Goal: Task Accomplishment & Management: Manage account settings

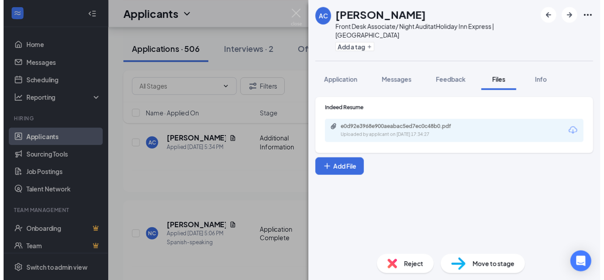
scroll to position [107, 0]
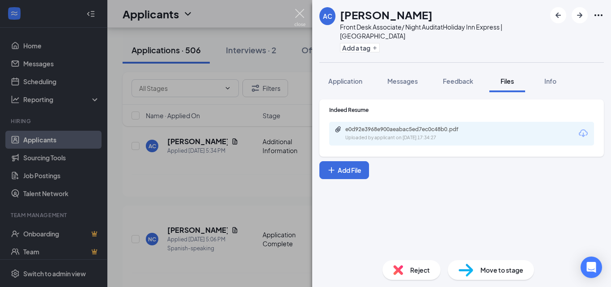
click at [295, 13] on img at bounding box center [299, 17] width 11 height 17
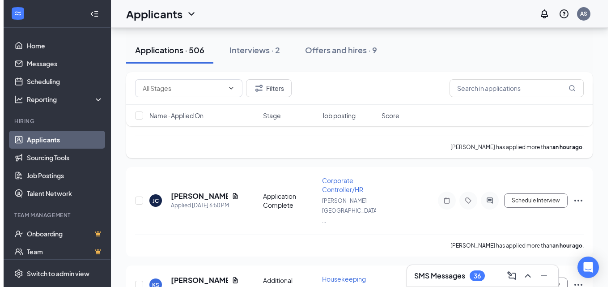
scroll to position [403, 0]
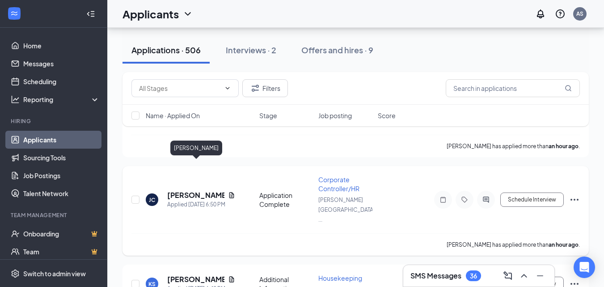
click at [181, 190] on h5 "[PERSON_NAME]" at bounding box center [195, 195] width 57 height 10
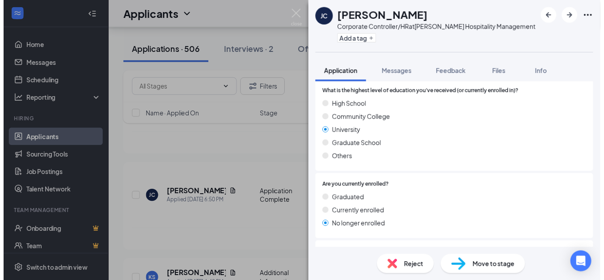
scroll to position [537, 0]
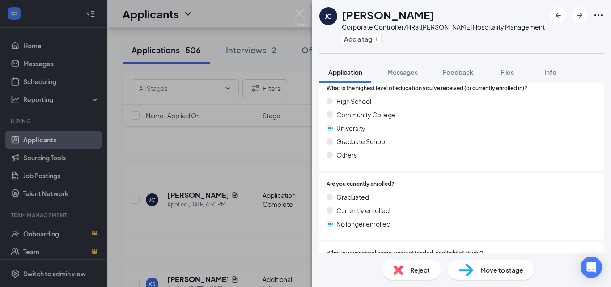
click at [188, 193] on div "JC Jason Coshnitzke Corporate Controller/HR at Dalwadi Hospitality Management A…" at bounding box center [305, 143] width 611 height 287
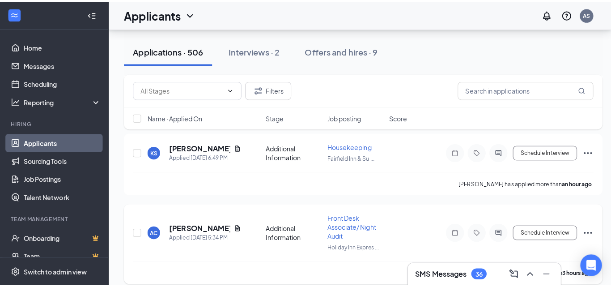
scroll to position [447, 0]
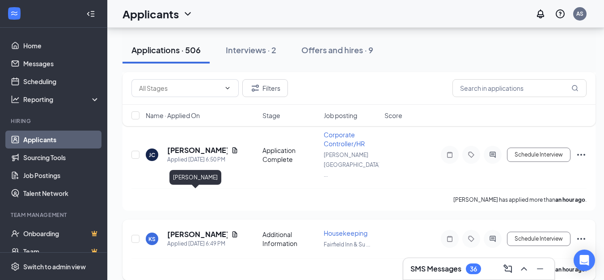
click at [177, 229] on h5 "[PERSON_NAME]" at bounding box center [197, 234] width 60 height 10
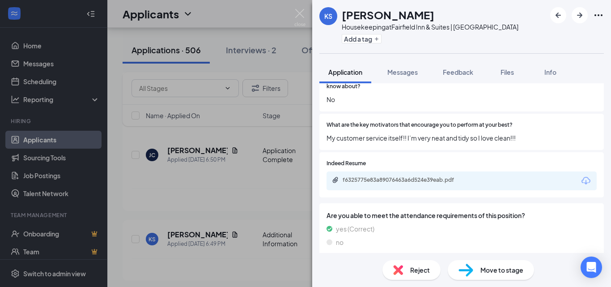
scroll to position [447, 0]
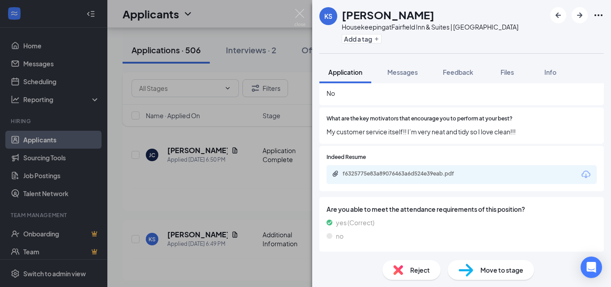
click at [581, 172] on icon "Download" at bounding box center [586, 174] width 11 height 11
click at [576, 17] on icon "ArrowRight" at bounding box center [579, 15] width 11 height 11
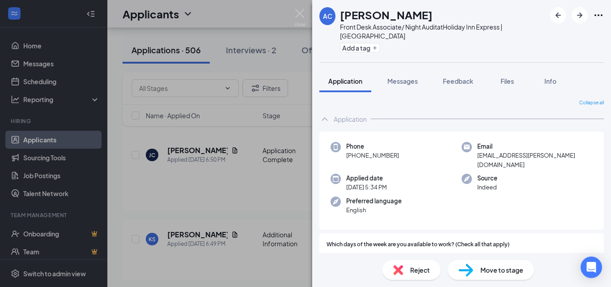
click at [571, 9] on div at bounding box center [577, 15] width 54 height 16
click at [583, 16] on icon "ArrowRight" at bounding box center [579, 15] width 11 height 11
click at [507, 81] on span "Files" at bounding box center [506, 81] width 13 height 8
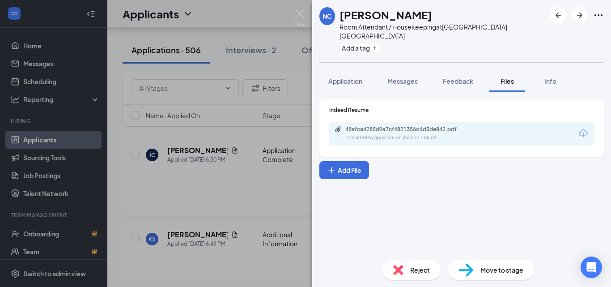
click at [584, 131] on icon "Download" at bounding box center [583, 133] width 11 height 11
click at [578, 17] on icon "ArrowRight" at bounding box center [579, 15] width 11 height 11
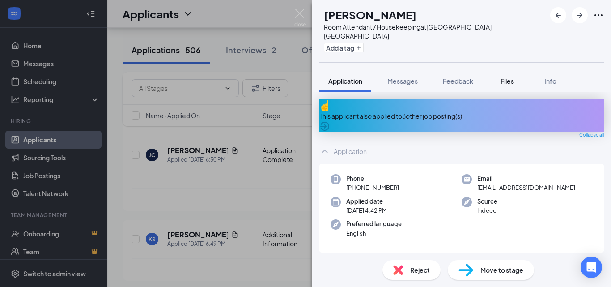
click at [507, 85] on span "Files" at bounding box center [506, 81] width 13 height 8
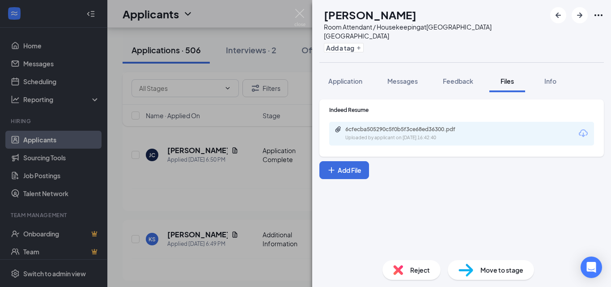
click at [585, 135] on icon "Download" at bounding box center [583, 133] width 11 height 11
click at [584, 14] on icon "ArrowRight" at bounding box center [579, 15] width 11 height 11
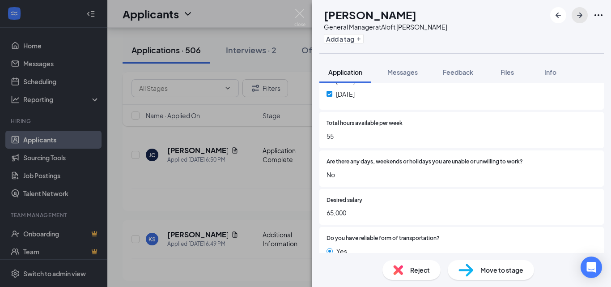
scroll to position [313, 0]
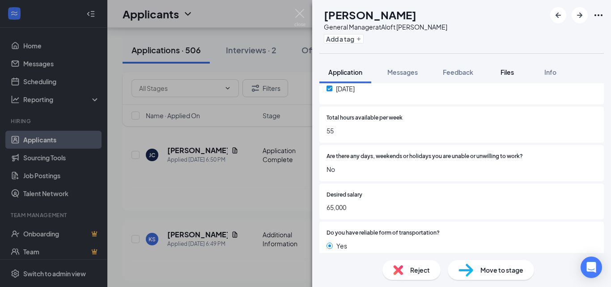
click at [513, 72] on span "Files" at bounding box center [506, 72] width 13 height 8
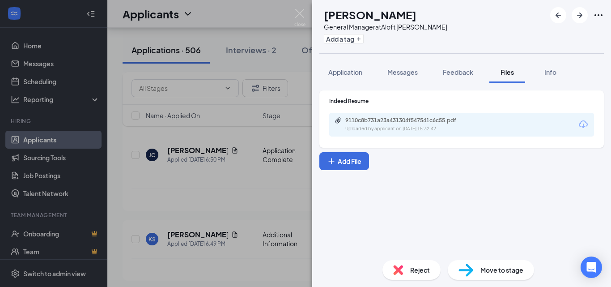
click at [582, 125] on icon "Download" at bounding box center [583, 124] width 11 height 11
click at [578, 14] on icon "ArrowRight" at bounding box center [579, 15] width 11 height 11
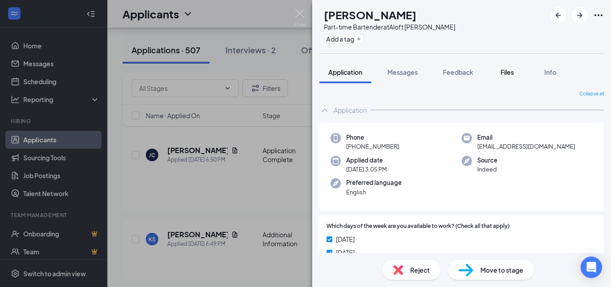
click at [501, 71] on div "Files" at bounding box center [507, 72] width 18 height 9
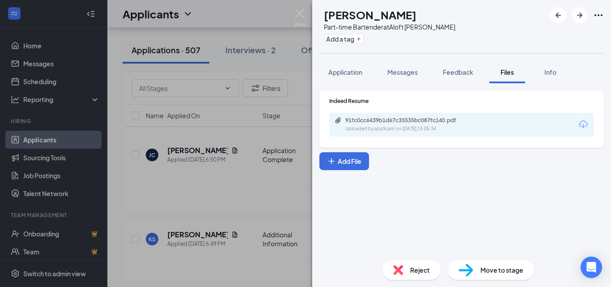
click at [583, 127] on icon "Download" at bounding box center [583, 124] width 9 height 8
click at [585, 123] on icon "Download" at bounding box center [583, 124] width 11 height 11
click at [341, 69] on span "Application" at bounding box center [345, 72] width 34 height 8
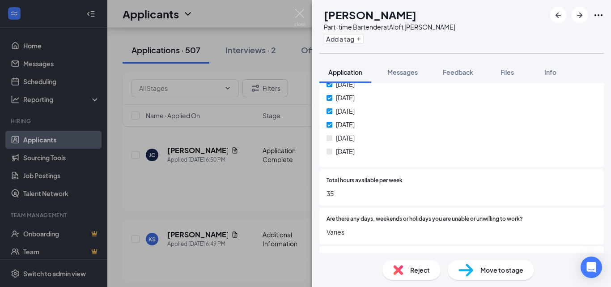
scroll to position [313, 0]
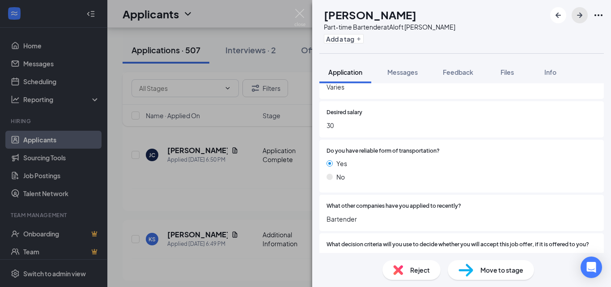
click at [579, 11] on icon "ArrowRight" at bounding box center [579, 15] width 11 height 11
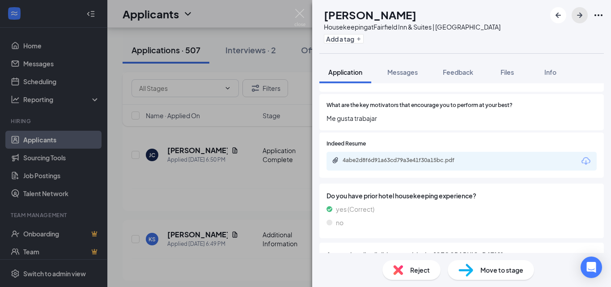
scroll to position [492, 0]
click at [581, 157] on icon "Download" at bounding box center [586, 162] width 11 height 11
click at [580, 17] on icon "ArrowRight" at bounding box center [579, 15] width 11 height 11
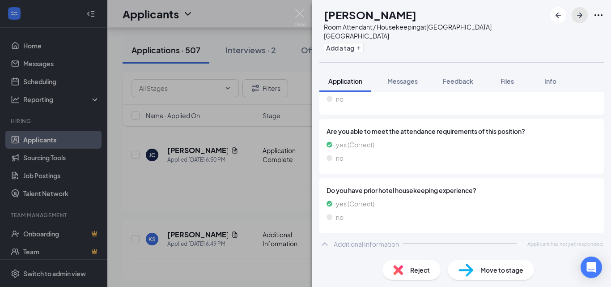
scroll to position [505, 0]
click at [447, 24] on div "Room Attendant / Housekeeping at Summit Inn Houston Medical Center" at bounding box center [435, 31] width 222 height 18
click at [545, 80] on span "Info" at bounding box center [550, 81] width 12 height 8
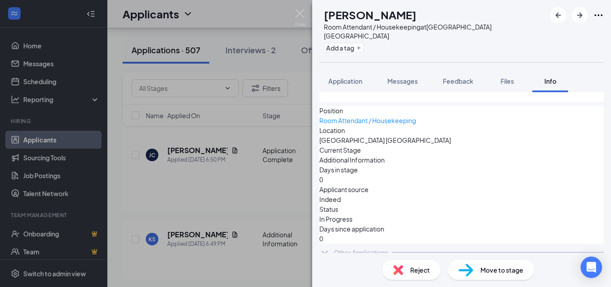
scroll to position [110, 0]
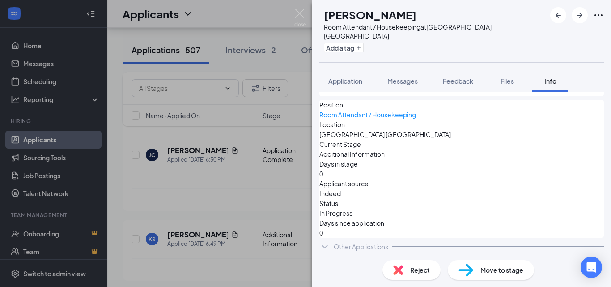
click at [323, 241] on icon "ChevronDown" at bounding box center [324, 246] width 11 height 11
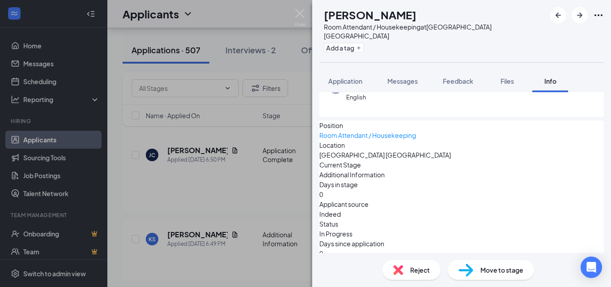
scroll to position [0, 0]
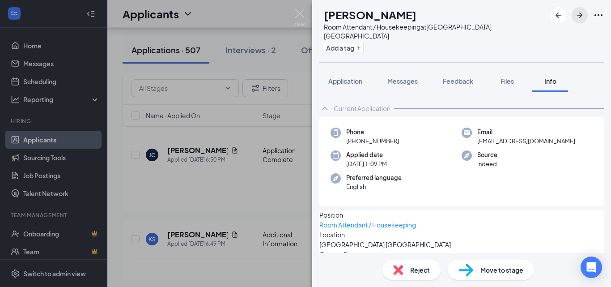
click at [578, 13] on icon "ArrowRight" at bounding box center [579, 15] width 11 height 11
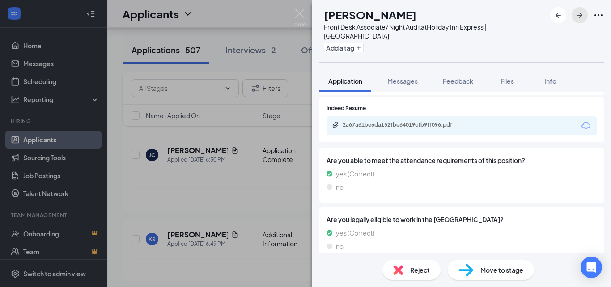
scroll to position [760, 0]
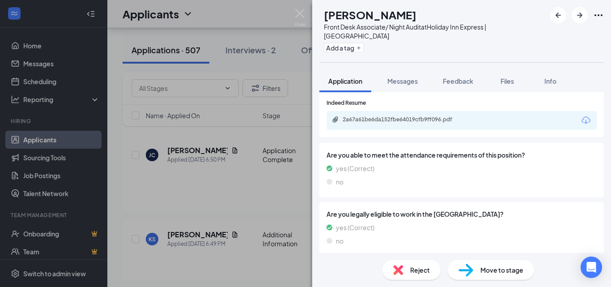
click at [511, 70] on button "Files" at bounding box center [507, 81] width 36 height 22
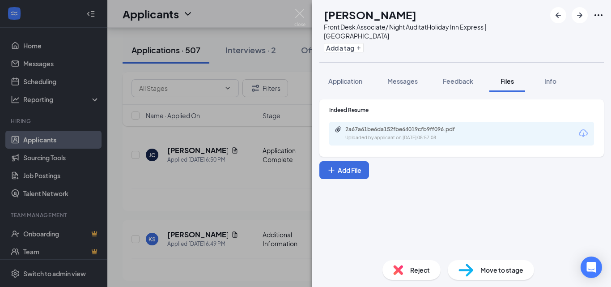
click at [582, 128] on icon "Download" at bounding box center [583, 133] width 11 height 11
click at [578, 17] on icon "ArrowRight" at bounding box center [579, 15] width 11 height 11
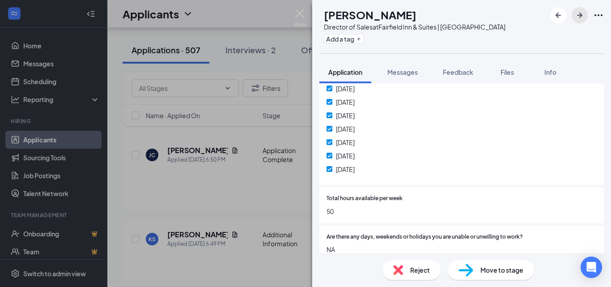
scroll to position [313, 0]
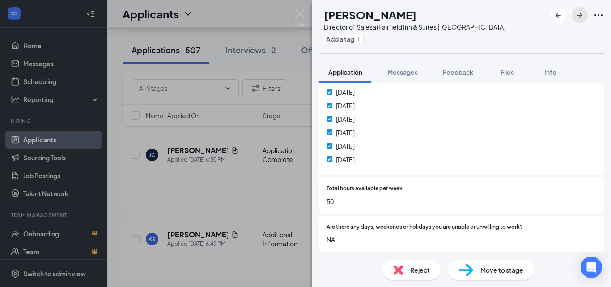
click at [579, 9] on button "button" at bounding box center [580, 15] width 16 height 16
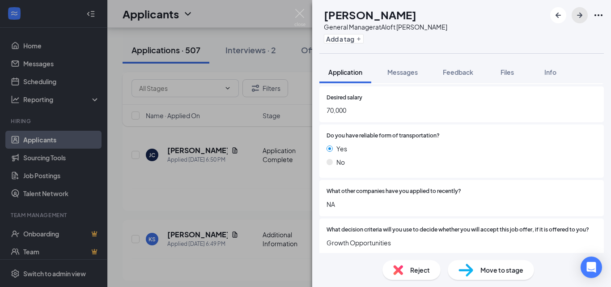
scroll to position [492, 0]
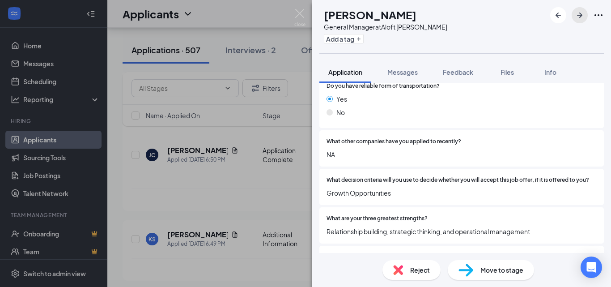
click at [579, 12] on icon "ArrowRight" at bounding box center [579, 15] width 11 height 11
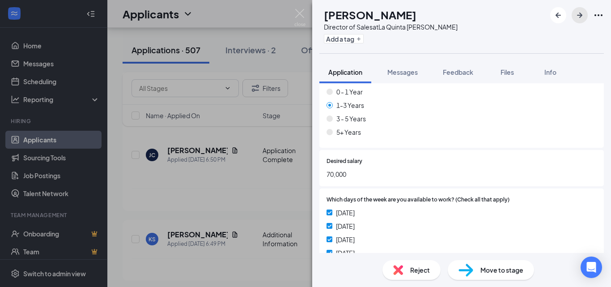
scroll to position [224, 0]
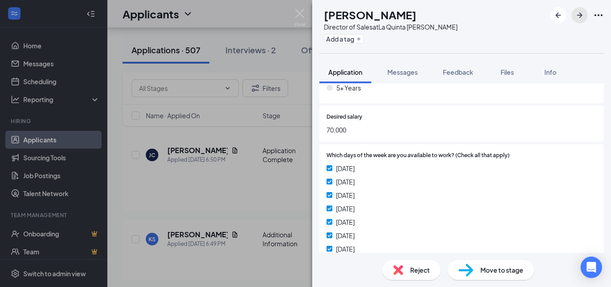
click at [579, 15] on icon "ArrowRight" at bounding box center [579, 15] width 5 height 5
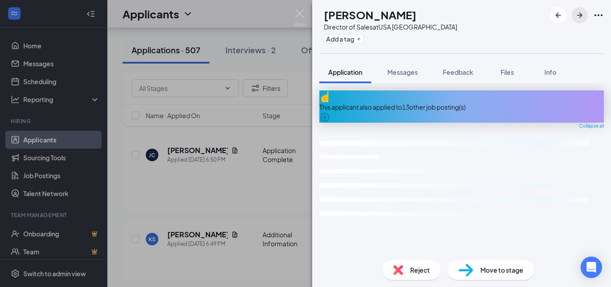
click at [579, 13] on icon "ArrowRight" at bounding box center [579, 15] width 11 height 11
click at [579, 15] on icon "ArrowRight" at bounding box center [579, 15] width 5 height 5
click at [577, 18] on icon "ArrowRight" at bounding box center [579, 15] width 11 height 11
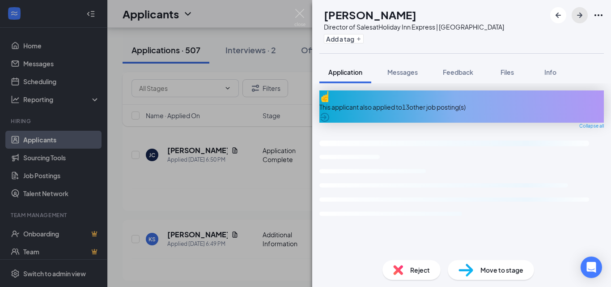
click at [577, 18] on icon "ArrowRight" at bounding box center [579, 15] width 11 height 11
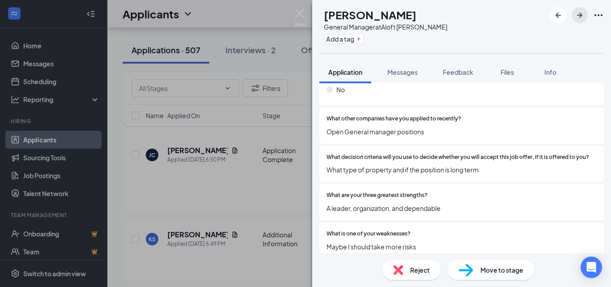
scroll to position [537, 0]
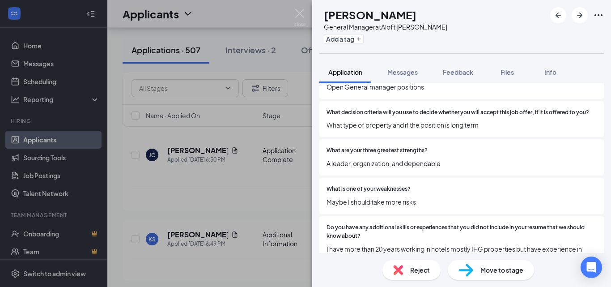
click at [519, 72] on button "Files" at bounding box center [507, 72] width 36 height 22
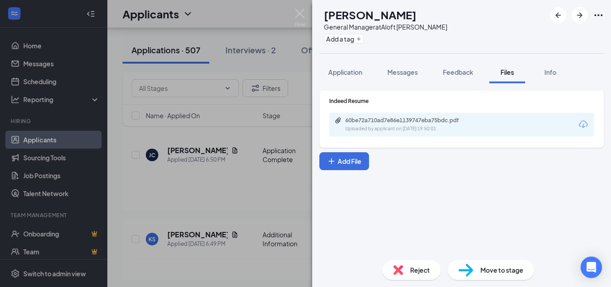
click at [586, 126] on icon "Download" at bounding box center [583, 124] width 9 height 8
click at [587, 13] on button "button" at bounding box center [580, 15] width 16 height 16
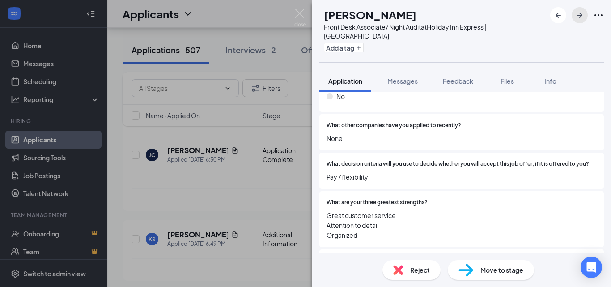
scroll to position [626, 0]
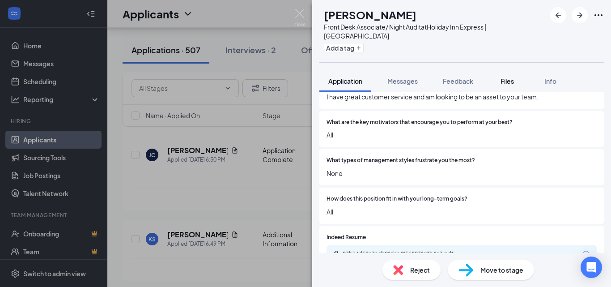
click at [516, 76] on div "Files" at bounding box center [507, 80] width 18 height 9
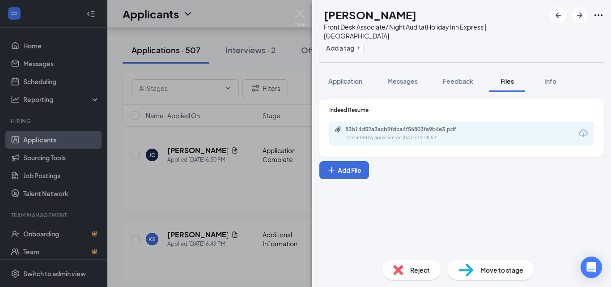
click at [579, 129] on icon "Download" at bounding box center [583, 133] width 11 height 11
click at [348, 77] on span "Application" at bounding box center [345, 81] width 34 height 8
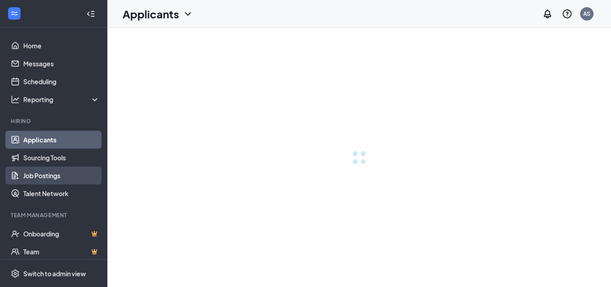
click at [32, 174] on link "Job Postings" at bounding box center [61, 175] width 76 height 18
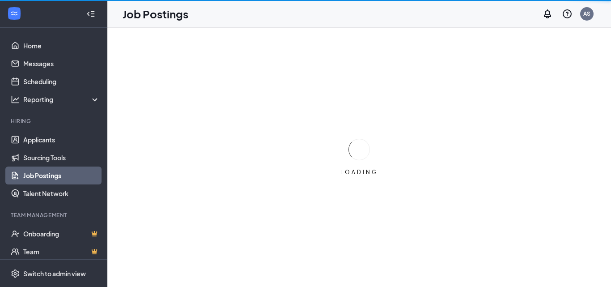
click at [34, 176] on link "Job Postings" at bounding box center [61, 175] width 76 height 18
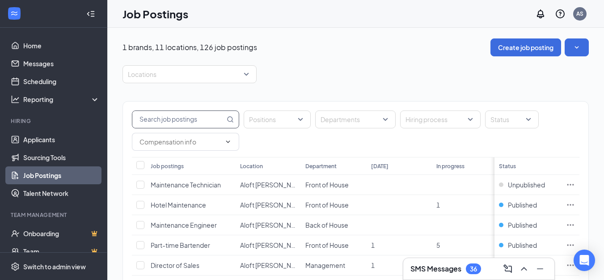
paste input "Hotel FOM-"
type input "Hotel"
click at [575, 243] on icon "Ellipses" at bounding box center [570, 245] width 9 height 9
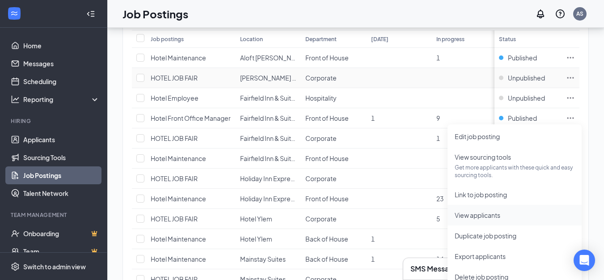
scroll to position [134, 0]
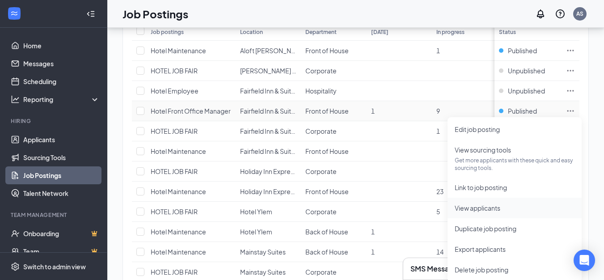
click at [483, 211] on span "View applicants" at bounding box center [478, 208] width 46 height 8
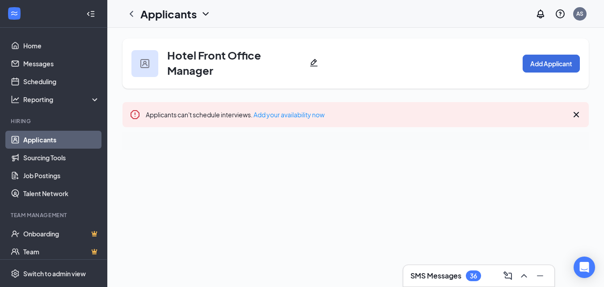
click at [590, 110] on div "Hotel Front Office Manager Add Applicant Applicants can't schedule interviews. …" at bounding box center [355, 94] width 497 height 132
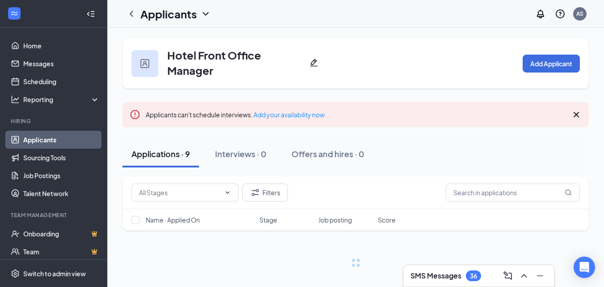
click at [573, 113] on icon "Cross" at bounding box center [576, 114] width 11 height 11
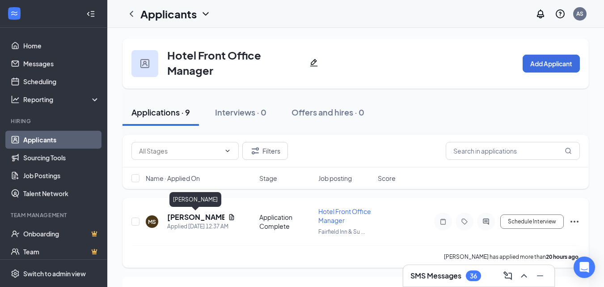
drag, startPoint x: 173, startPoint y: 217, endPoint x: 251, endPoint y: 221, distance: 78.4
click at [175, 217] on h5 "Myeshia Simmons" at bounding box center [195, 217] width 57 height 10
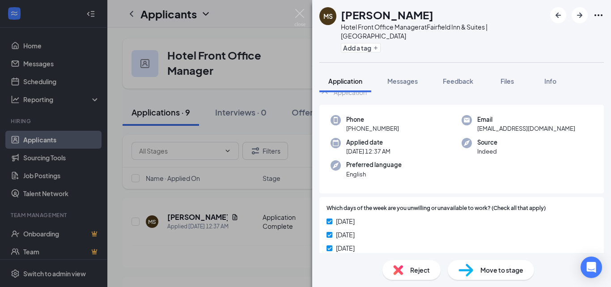
scroll to position [24, 0]
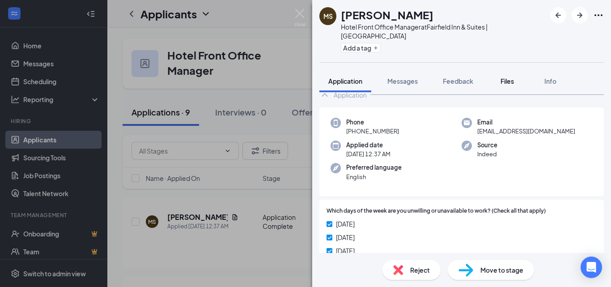
click at [503, 70] on button "Files" at bounding box center [507, 81] width 36 height 22
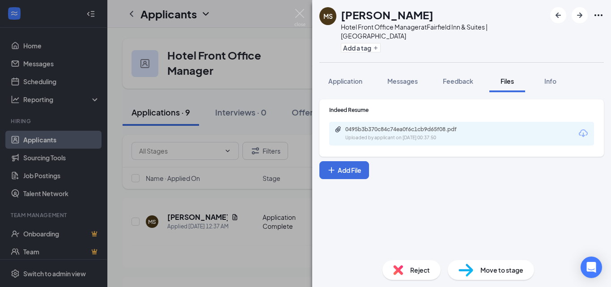
click at [585, 128] on icon "Download" at bounding box center [583, 133] width 11 height 11
click at [342, 77] on span "Application" at bounding box center [345, 81] width 34 height 8
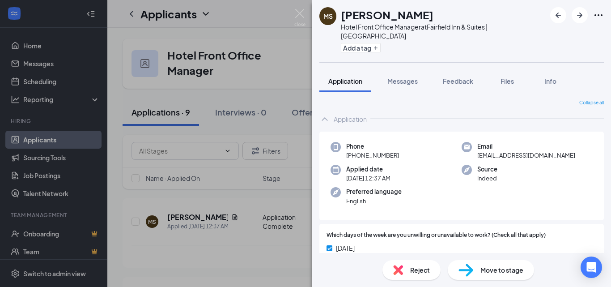
click at [422, 269] on span "Reject" at bounding box center [420, 270] width 20 height 10
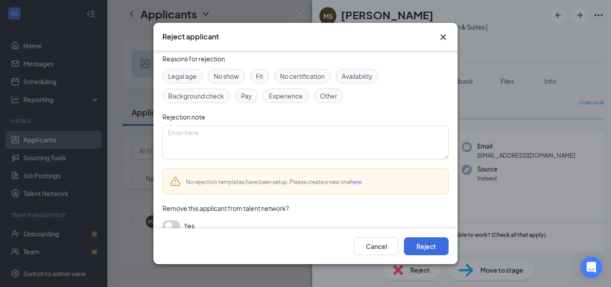
scroll to position [46, 0]
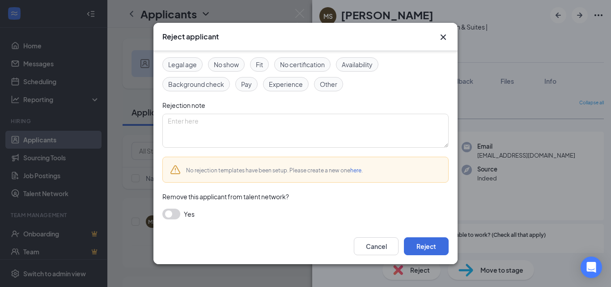
drag, startPoint x: 171, startPoint y: 211, endPoint x: 327, endPoint y: 203, distance: 156.3
click at [171, 211] on button "button" at bounding box center [171, 213] width 18 height 11
click at [295, 132] on textarea at bounding box center [305, 131] width 286 height 34
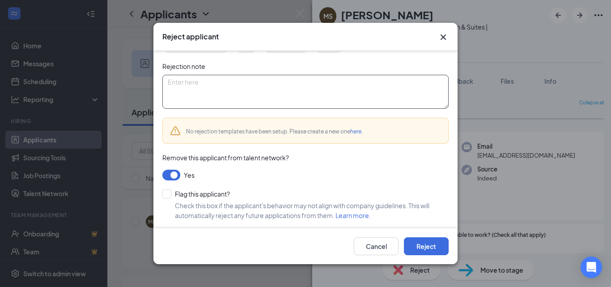
scroll to position [85, 0]
click at [167, 193] on input "Flag this applicant?" at bounding box center [196, 192] width 68 height 9
click at [165, 191] on input "Flag this applicant?" at bounding box center [196, 192] width 68 height 9
checkbox input "false"
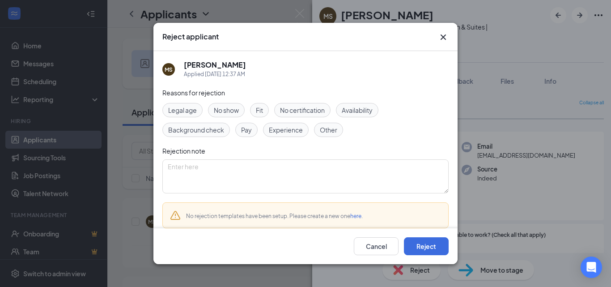
click at [291, 126] on span "Experience" at bounding box center [286, 130] width 34 height 10
click at [423, 244] on button "Reject" at bounding box center [426, 246] width 45 height 18
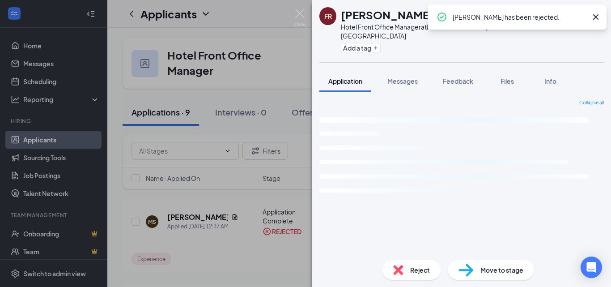
click at [597, 16] on icon "Cross" at bounding box center [595, 16] width 5 height 5
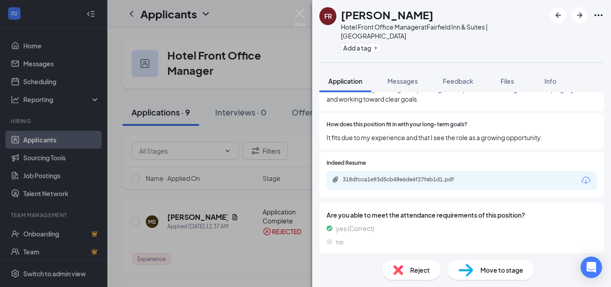
scroll to position [537, 0]
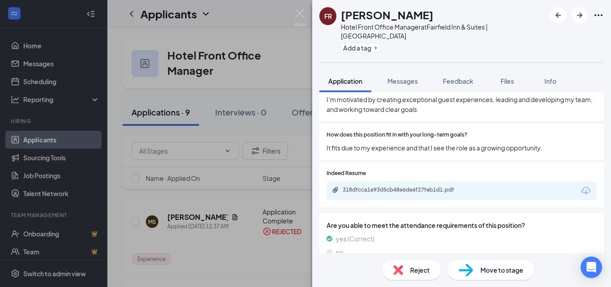
click at [581, 191] on icon "Download" at bounding box center [586, 190] width 11 height 11
click at [581, 16] on icon "ArrowRight" at bounding box center [579, 15] width 5 height 5
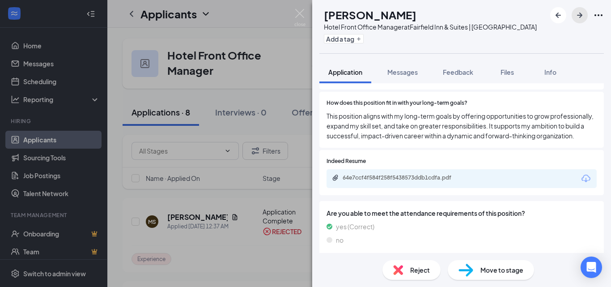
scroll to position [626, 0]
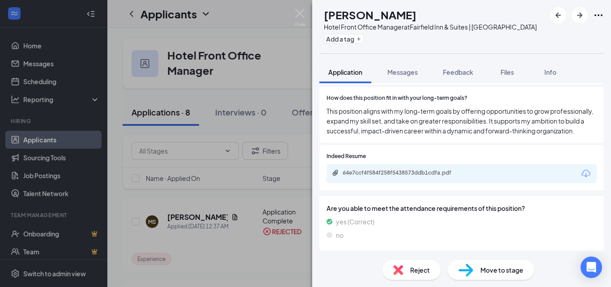
click at [581, 179] on icon "Download" at bounding box center [586, 173] width 11 height 11
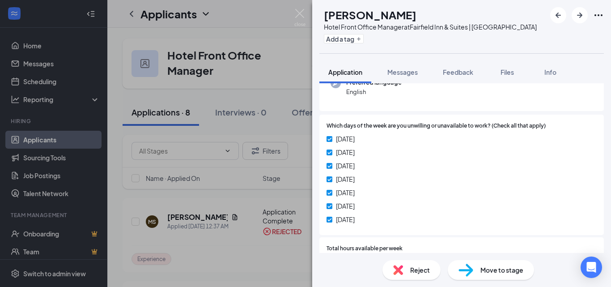
scroll to position [267, 0]
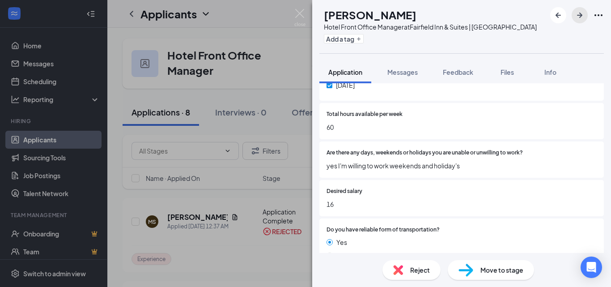
click at [577, 14] on icon "ArrowRight" at bounding box center [579, 15] width 11 height 11
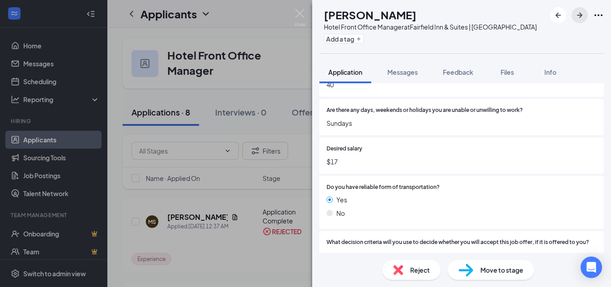
scroll to position [268, 0]
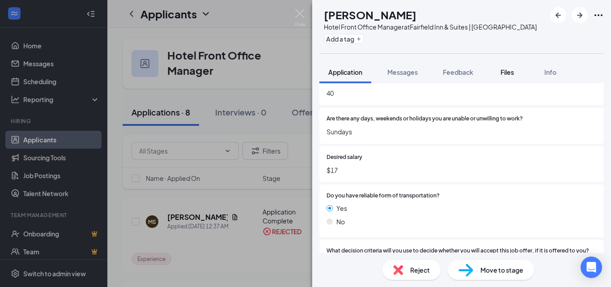
click at [508, 71] on span "Files" at bounding box center [506, 72] width 13 height 8
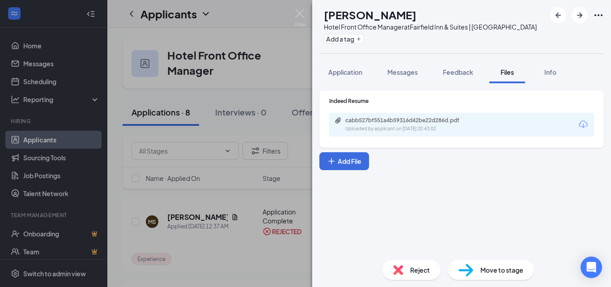
click at [584, 125] on icon "Download" at bounding box center [583, 124] width 9 height 8
click at [575, 19] on icon "ArrowRight" at bounding box center [579, 15] width 11 height 11
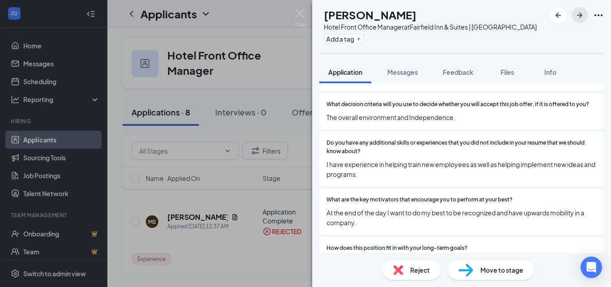
scroll to position [447, 0]
click at [501, 74] on span "Files" at bounding box center [506, 72] width 13 height 8
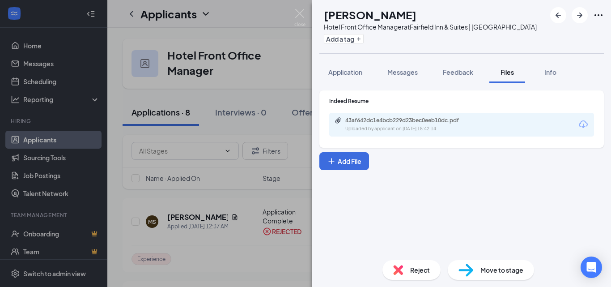
click at [586, 123] on icon "Download" at bounding box center [583, 124] width 9 height 8
click at [581, 14] on icon "ArrowRight" at bounding box center [579, 15] width 5 height 5
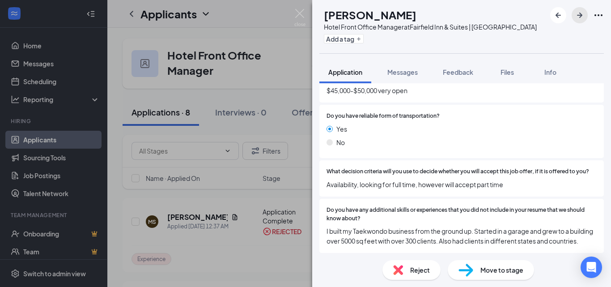
scroll to position [358, 0]
drag, startPoint x: 582, startPoint y: 16, endPoint x: 585, endPoint y: 82, distance: 66.7
click at [581, 16] on icon "ArrowRight" at bounding box center [579, 15] width 5 height 5
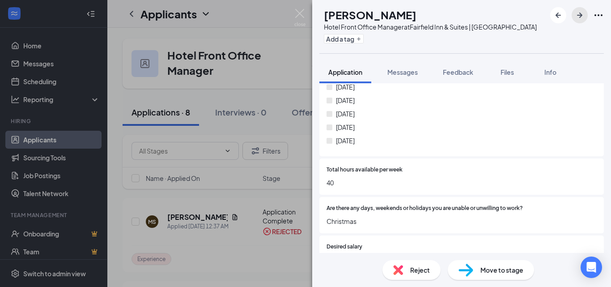
scroll to position [313, 0]
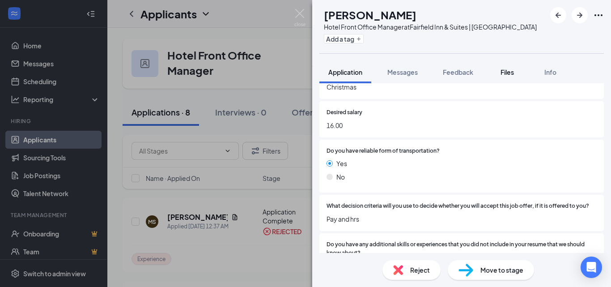
click at [506, 68] on span "Files" at bounding box center [506, 72] width 13 height 8
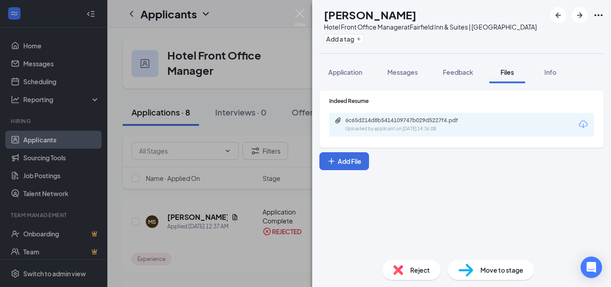
click at [585, 126] on icon "Download" at bounding box center [583, 124] width 11 height 11
click at [359, 66] on button "Application" at bounding box center [345, 72] width 52 height 22
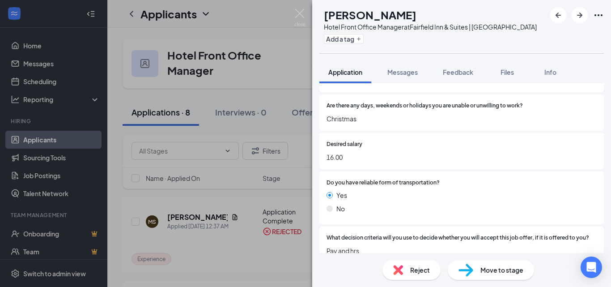
scroll to position [313, 0]
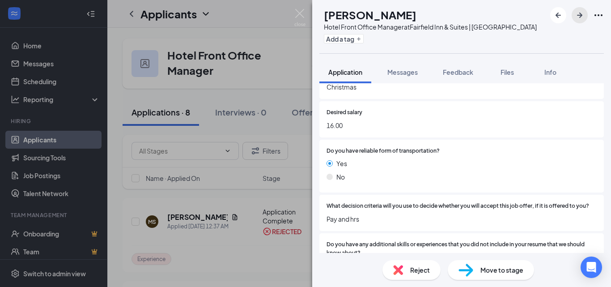
click at [582, 13] on icon "ArrowRight" at bounding box center [579, 15] width 11 height 11
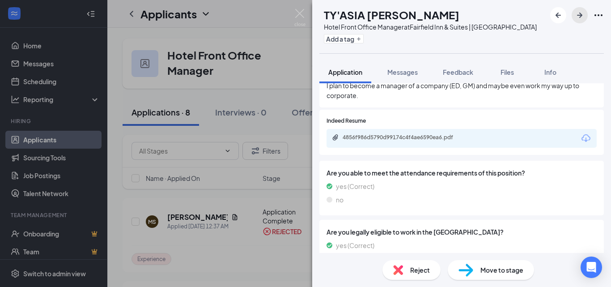
scroll to position [630, 0]
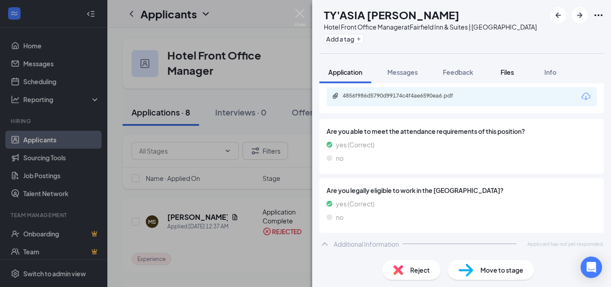
click at [501, 78] on button "Files" at bounding box center [507, 72] width 36 height 22
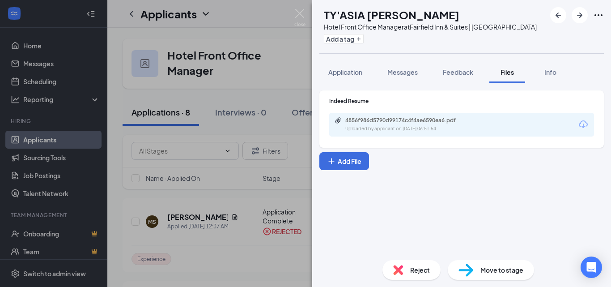
click at [580, 125] on icon "Download" at bounding box center [583, 124] width 11 height 11
click at [338, 66] on button "Application" at bounding box center [345, 72] width 52 height 22
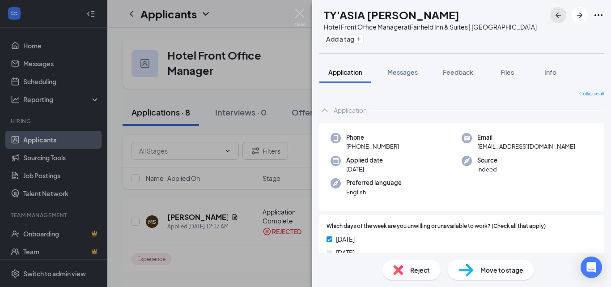
click at [558, 14] on icon "ArrowLeftNew" at bounding box center [558, 15] width 11 height 11
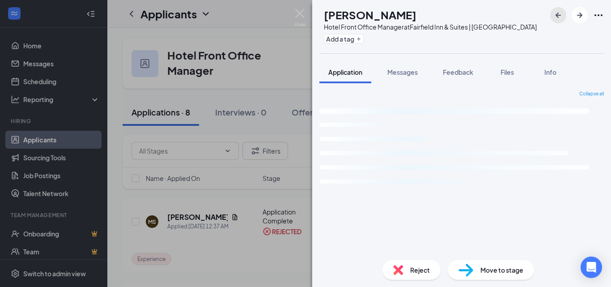
click at [552, 13] on button "button" at bounding box center [558, 15] width 16 height 16
click at [555, 14] on icon "ArrowLeftNew" at bounding box center [558, 15] width 11 height 11
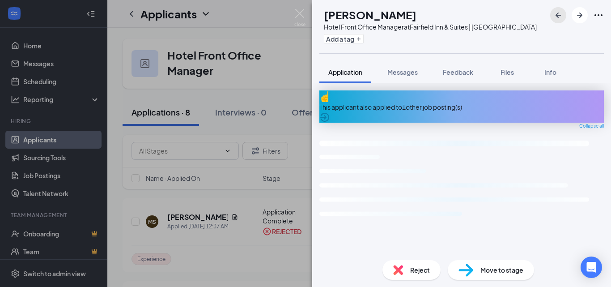
click at [557, 16] on icon "ArrowLeftNew" at bounding box center [558, 15] width 5 height 5
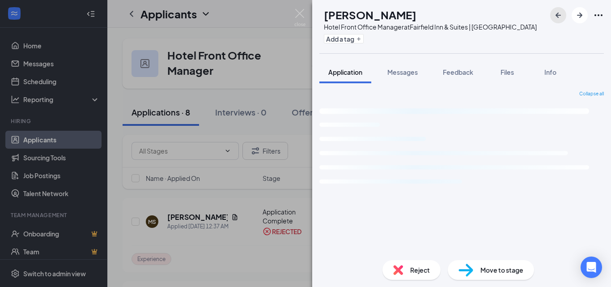
click at [557, 17] on icon "ArrowLeftNew" at bounding box center [558, 15] width 5 height 5
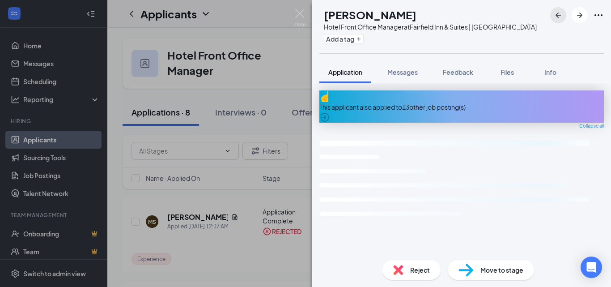
click at [557, 17] on icon "ArrowLeftNew" at bounding box center [558, 15] width 5 height 5
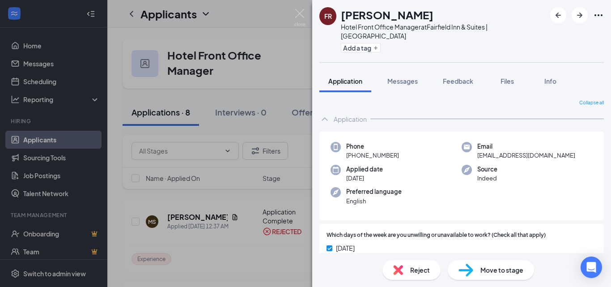
click at [552, 22] on div at bounding box center [577, 15] width 54 height 16
click at [558, 14] on icon "ArrowLeftNew" at bounding box center [558, 15] width 11 height 11
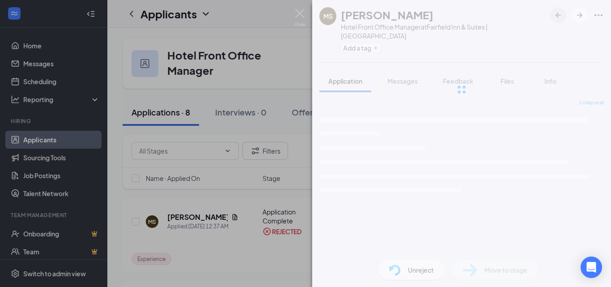
click at [559, 14] on icon "ArrowLeftNew" at bounding box center [558, 15] width 11 height 11
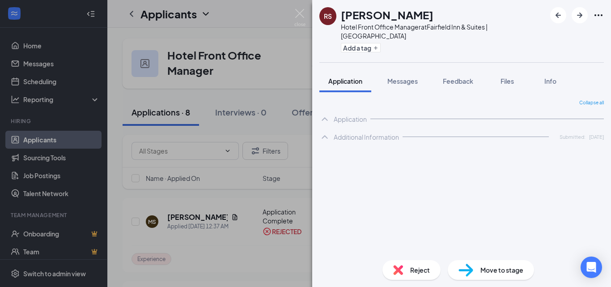
drag, startPoint x: 261, startPoint y: 34, endPoint x: 295, endPoint y: 14, distance: 39.1
click at [261, 34] on div "RS Ramyadevi Sriram Hotel Front Office Manager at Fairfield Inn & Suites | Hous…" at bounding box center [305, 143] width 611 height 287
click at [295, 14] on img at bounding box center [299, 17] width 11 height 17
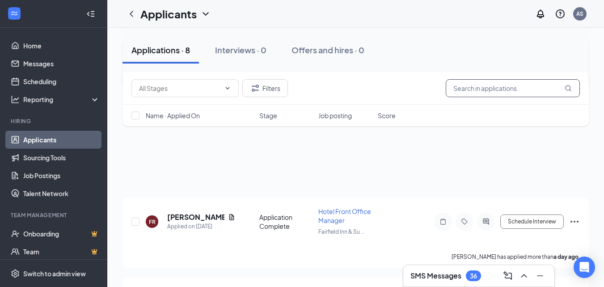
scroll to position [134, 0]
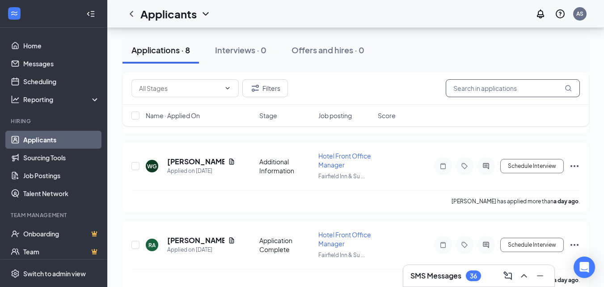
click at [534, 89] on input "text" at bounding box center [513, 88] width 134 height 18
click at [478, 88] on input "text" at bounding box center [513, 88] width 134 height 18
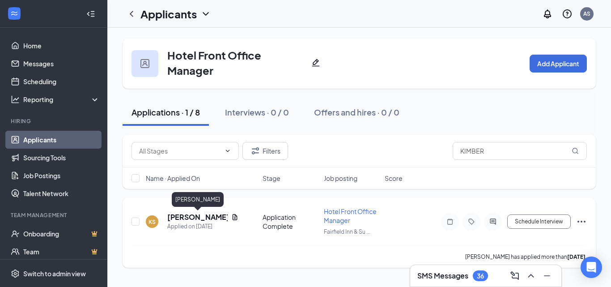
click at [182, 213] on h5 "Kimberly Sanchez" at bounding box center [197, 217] width 60 height 10
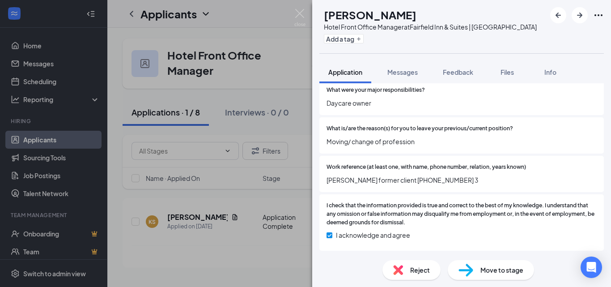
scroll to position [819, 0]
drag, startPoint x: 357, startPoint y: 14, endPoint x: 436, endPoint y: 18, distance: 78.4
click at [436, 18] on div "Kimberly Sanchez" at bounding box center [430, 14] width 213 height 15
click at [510, 70] on span "Files" at bounding box center [506, 72] width 13 height 8
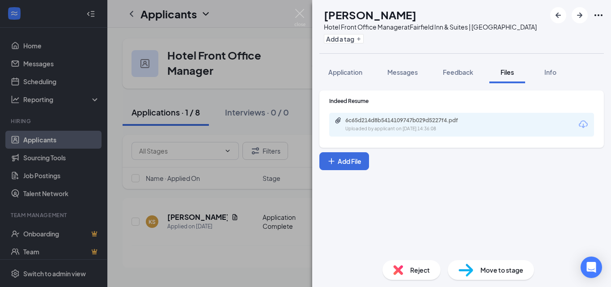
click at [583, 123] on icon "Download" at bounding box center [583, 124] width 11 height 11
click at [297, 10] on img at bounding box center [299, 17] width 11 height 17
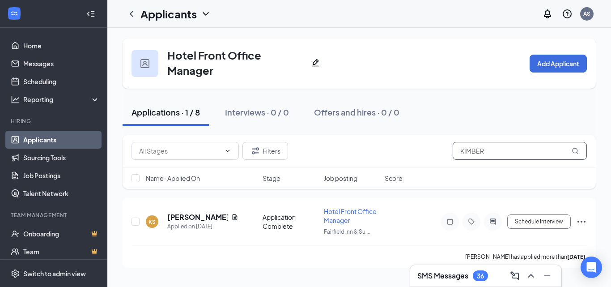
click at [490, 152] on input "KIMBER" at bounding box center [520, 151] width 134 height 18
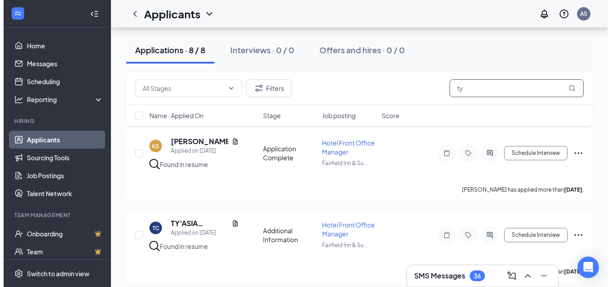
scroll to position [492, 0]
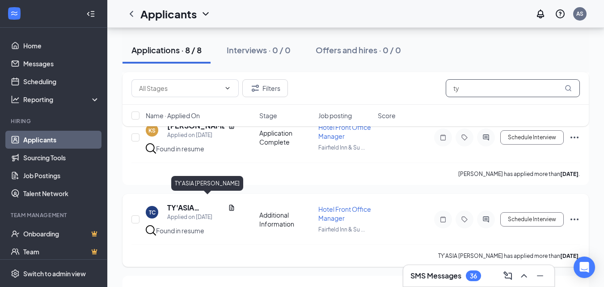
type input "ty"
click at [189, 204] on h5 "TY'ASIA COLER" at bounding box center [195, 208] width 57 height 10
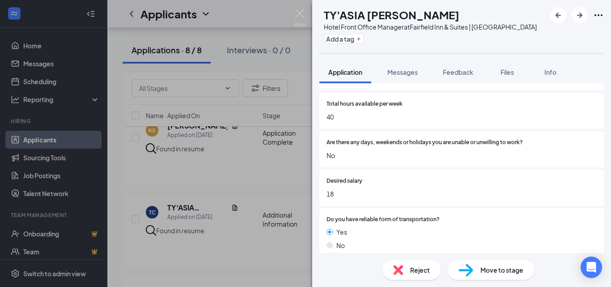
scroll to position [268, 0]
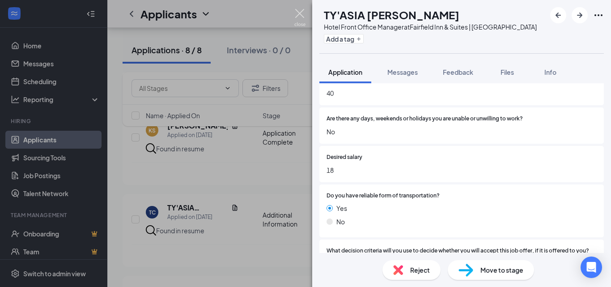
click at [302, 13] on img at bounding box center [299, 17] width 11 height 17
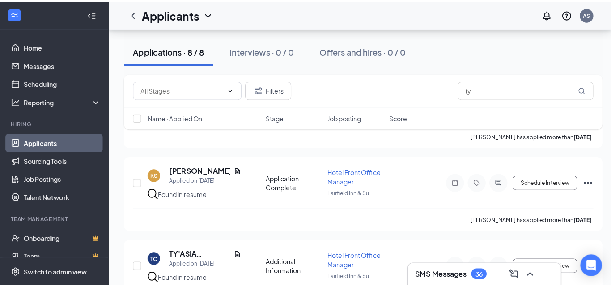
scroll to position [426, 0]
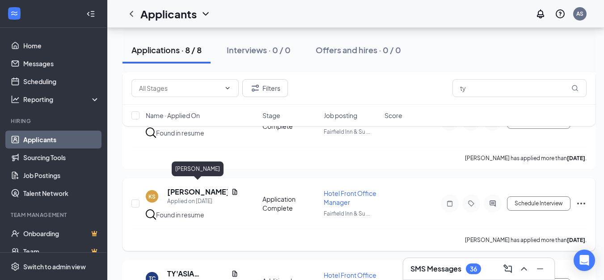
click at [173, 189] on h5 "Kimberly Sanchez" at bounding box center [197, 192] width 60 height 10
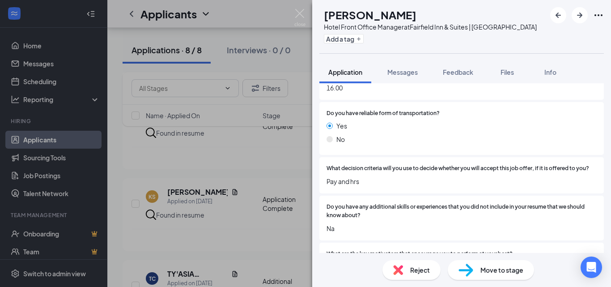
scroll to position [358, 0]
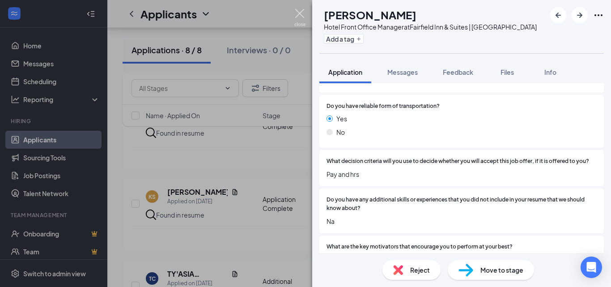
click at [301, 12] on img at bounding box center [299, 17] width 11 height 17
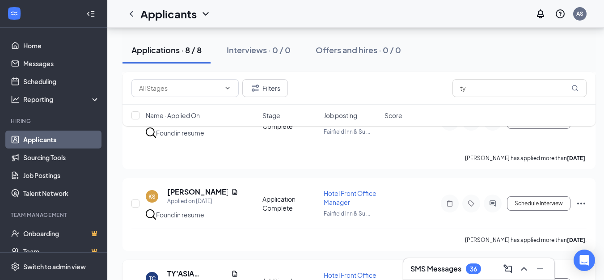
click at [195, 269] on h5 "TY'ASIA COLER" at bounding box center [197, 274] width 60 height 10
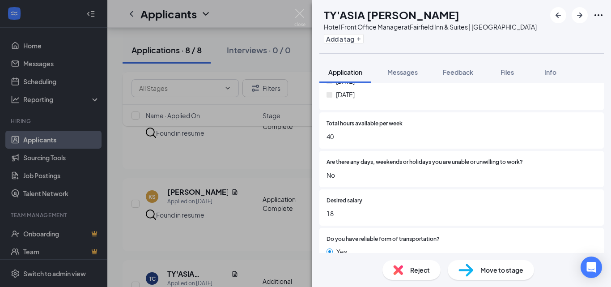
scroll to position [268, 0]
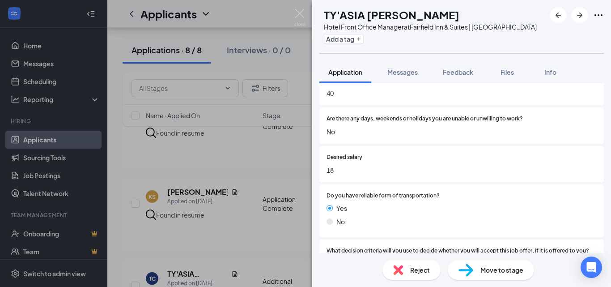
drag, startPoint x: 428, startPoint y: 27, endPoint x: 557, endPoint y: 28, distance: 128.8
click at [557, 28] on div "TC TY'ASIA COLER Hotel Front Office Manager at Fairfield Inn & Suites | Houston…" at bounding box center [461, 26] width 299 height 53
click at [489, 32] on div "Add a tag" at bounding box center [430, 38] width 213 height 15
drag, startPoint x: 488, startPoint y: 30, endPoint x: 430, endPoint y: 29, distance: 57.3
click at [430, 29] on div "Hotel Front Office Manager at Fairfield Inn & Suites | Houston Katy" at bounding box center [430, 26] width 213 height 9
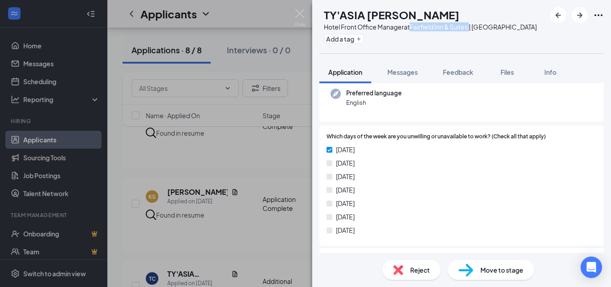
scroll to position [0, 0]
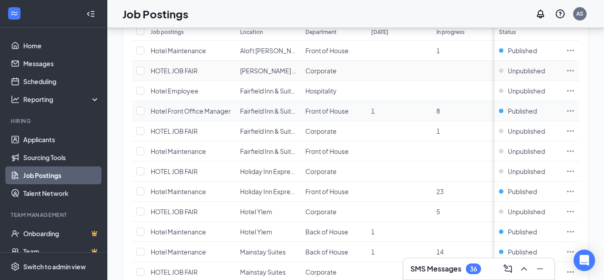
scroll to position [134, 0]
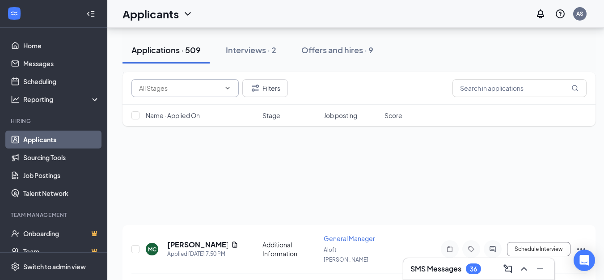
click at [39, 178] on link "Job Postings" at bounding box center [61, 175] width 76 height 18
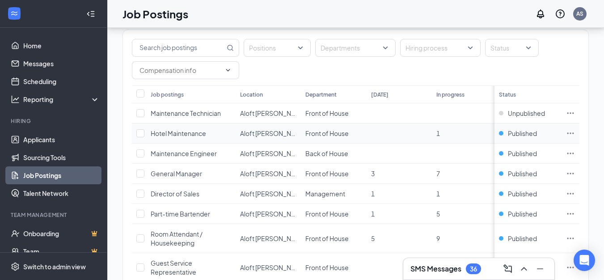
scroll to position [89, 0]
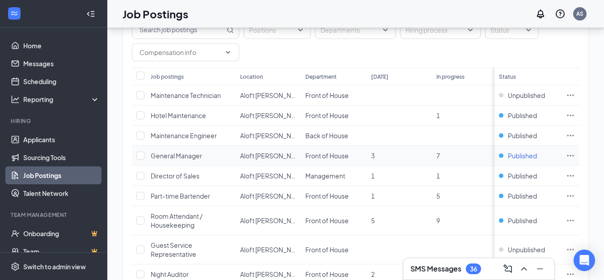
click at [535, 155] on span "Published" at bounding box center [522, 155] width 29 height 9
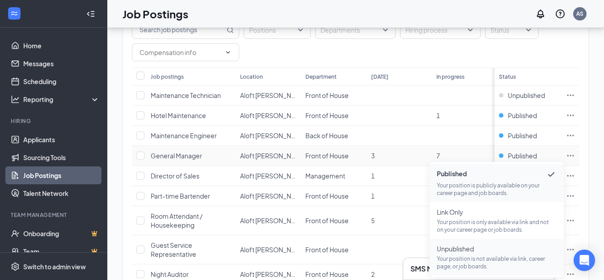
click at [483, 260] on p "Your position is not available via link, career page, or job boards." at bounding box center [497, 262] width 120 height 15
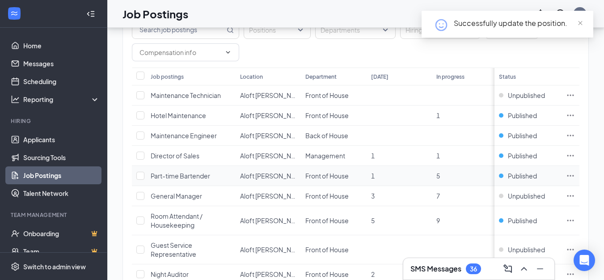
click at [575, 174] on icon "Ellipses" at bounding box center [570, 175] width 9 height 9
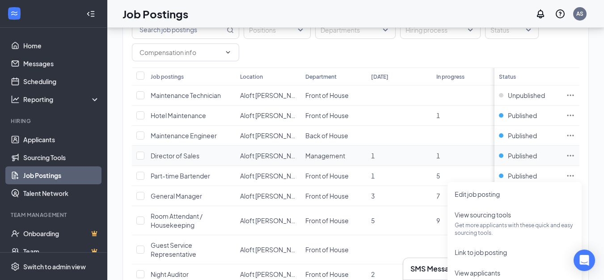
click at [575, 154] on icon "Ellipses" at bounding box center [570, 155] width 9 height 9
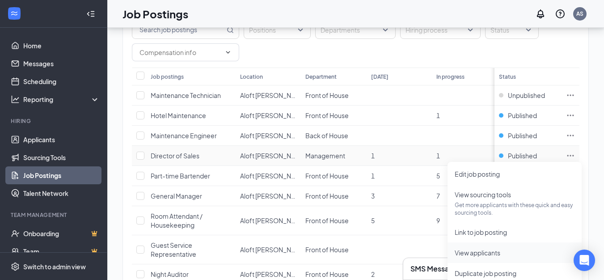
click at [492, 251] on span "View applicants" at bounding box center [478, 253] width 46 height 8
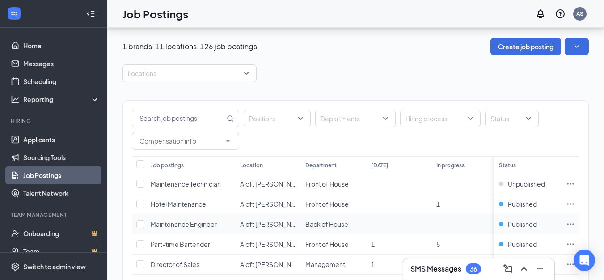
scroll to position [0, 0]
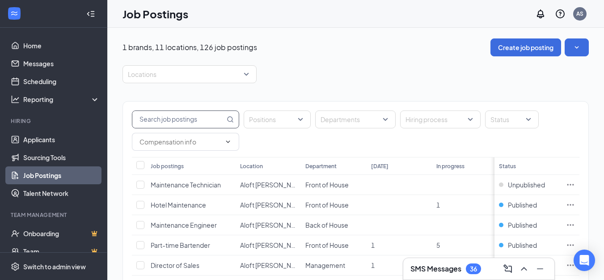
click at [184, 119] on input "text" at bounding box center [178, 119] width 93 height 17
type input "engineer"
click at [52, 174] on link "Job Postings" at bounding box center [61, 175] width 76 height 18
click at [204, 74] on div at bounding box center [185, 74] width 121 height 14
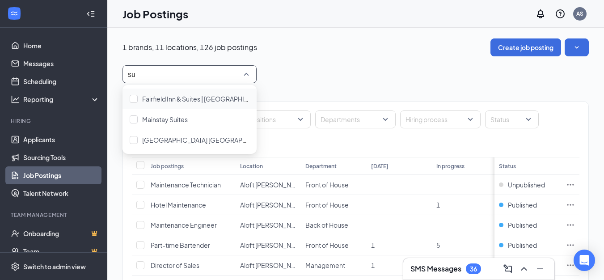
type input "sum"
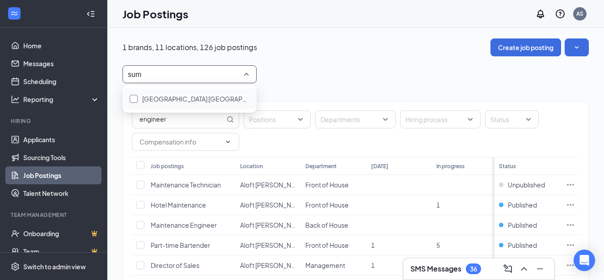
click at [204, 97] on span "Summit Inn Houston Medical Center" at bounding box center [207, 99] width 131 height 8
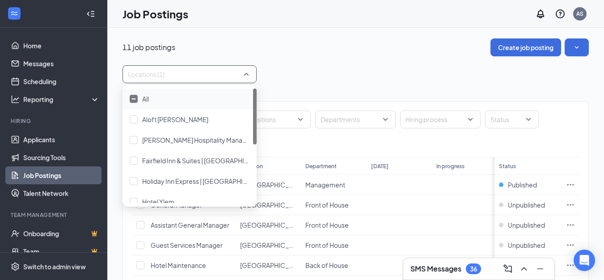
click at [382, 64] on div "11 job postings Create job posting Locations (1) engineer Positions Departments…" at bounding box center [356, 245] width 466 height 415
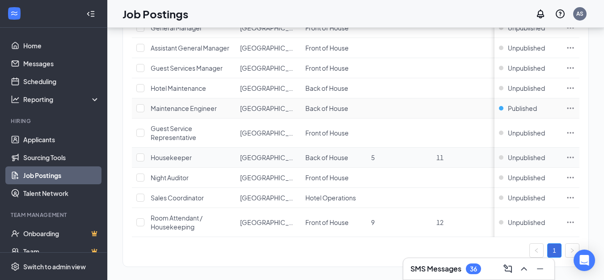
scroll to position [191, 0]
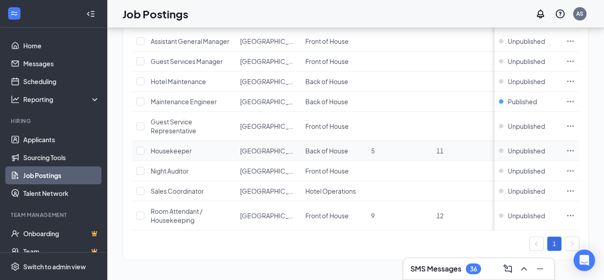
click at [575, 146] on icon "Ellipses" at bounding box center [570, 150] width 9 height 9
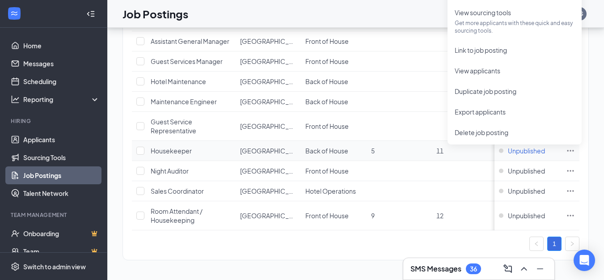
click at [522, 146] on span "Unpublished" at bounding box center [526, 150] width 37 height 9
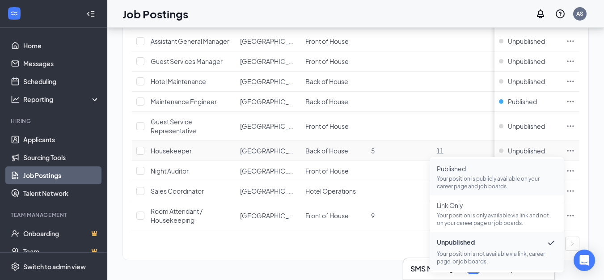
click at [472, 166] on span "Published Your position is publicly available on your career page and job board…" at bounding box center [497, 177] width 120 height 26
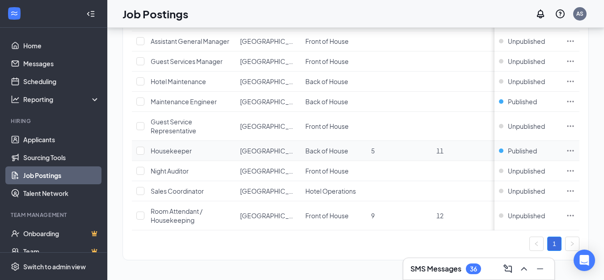
click at [575, 146] on icon "Ellipses" at bounding box center [570, 150] width 9 height 9
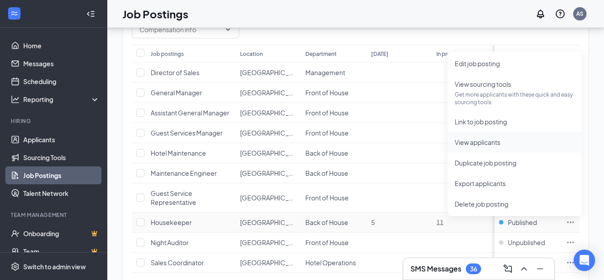
scroll to position [101, 0]
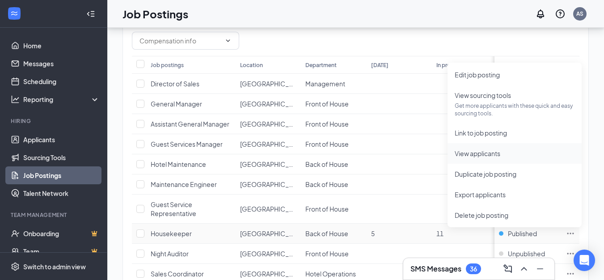
click at [479, 152] on span "View applicants" at bounding box center [478, 153] width 46 height 8
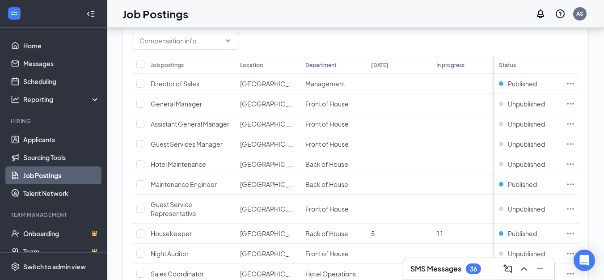
scroll to position [119, 0]
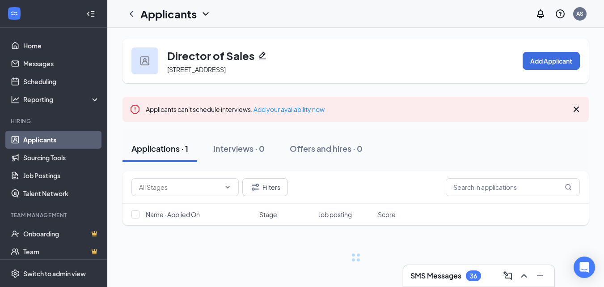
click at [581, 107] on icon "Cross" at bounding box center [576, 109] width 11 height 11
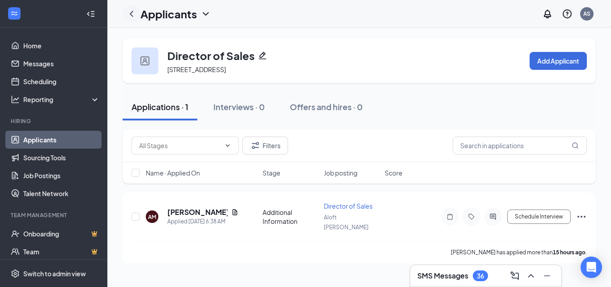
click at [129, 9] on icon "ChevronLeft" at bounding box center [131, 13] width 11 height 11
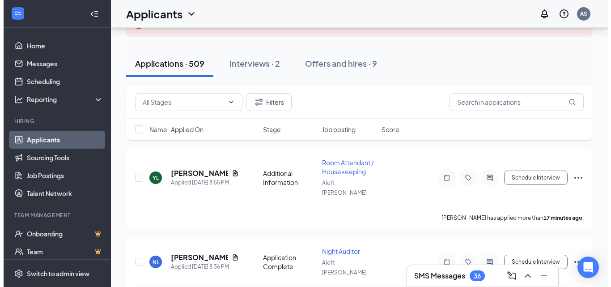
scroll to position [89, 0]
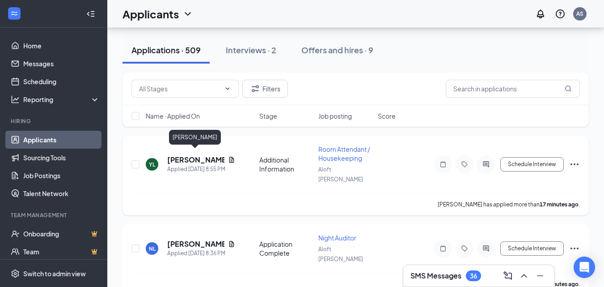
click at [185, 155] on h5 "[PERSON_NAME]" at bounding box center [195, 160] width 57 height 10
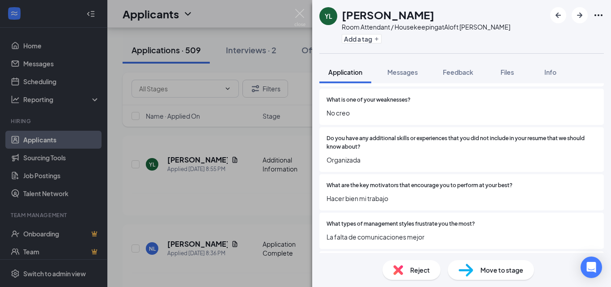
scroll to position [581, 0]
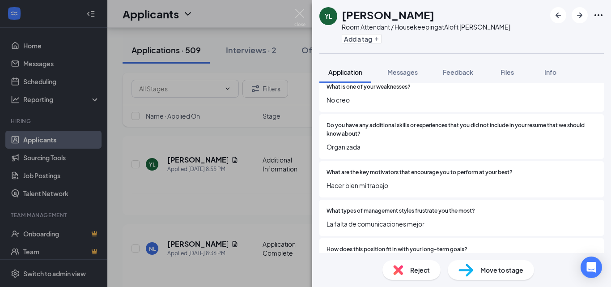
click at [505, 76] on span "Files" at bounding box center [506, 72] width 13 height 8
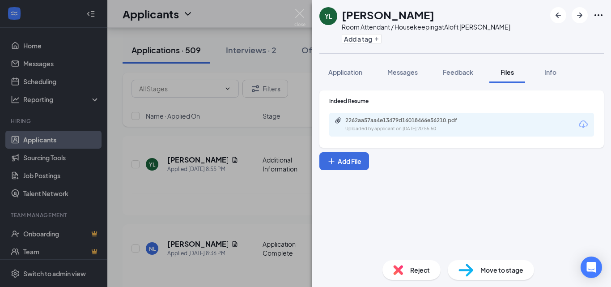
click at [585, 123] on icon "Download" at bounding box center [583, 124] width 11 height 11
click at [579, 18] on icon "ArrowRight" at bounding box center [579, 15] width 11 height 11
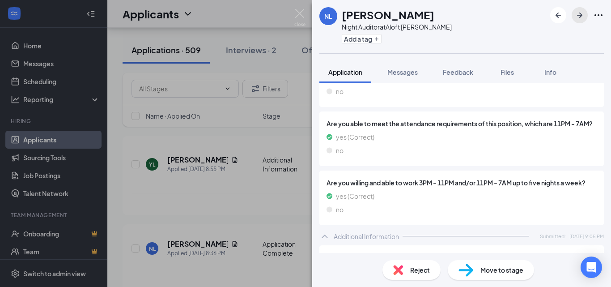
scroll to position [805, 0]
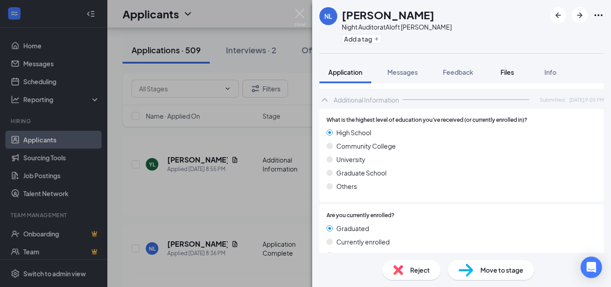
click at [509, 73] on span "Files" at bounding box center [506, 72] width 13 height 8
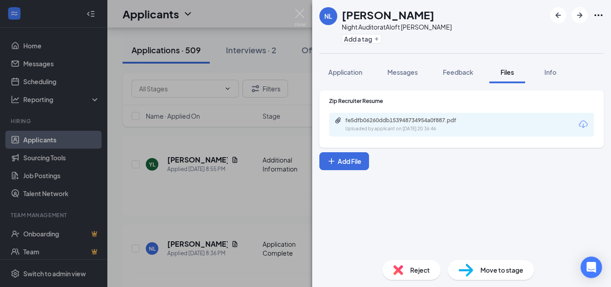
click at [584, 125] on icon "Download" at bounding box center [583, 124] width 11 height 11
click at [580, 16] on icon "ArrowRight" at bounding box center [579, 15] width 5 height 5
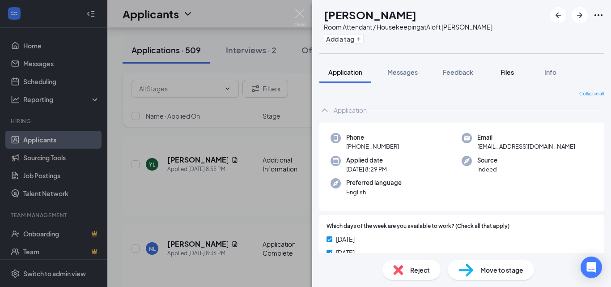
click at [511, 73] on span "Files" at bounding box center [506, 72] width 13 height 8
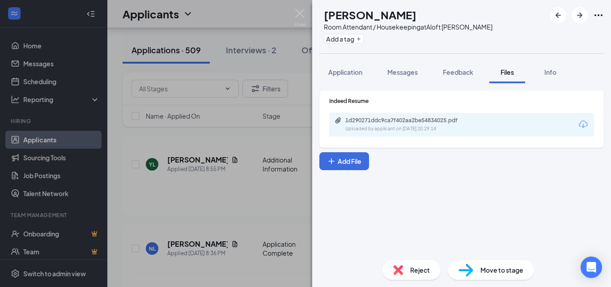
click at [584, 122] on icon "Download" at bounding box center [583, 124] width 11 height 11
click at [581, 13] on icon "ArrowRight" at bounding box center [579, 15] width 11 height 11
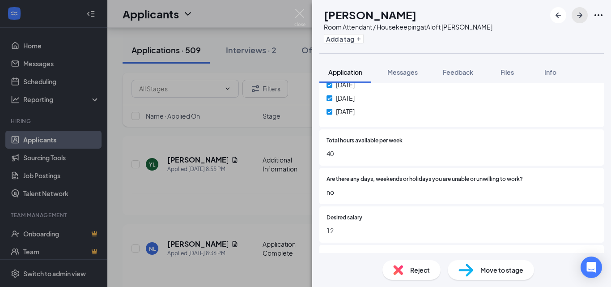
scroll to position [278, 0]
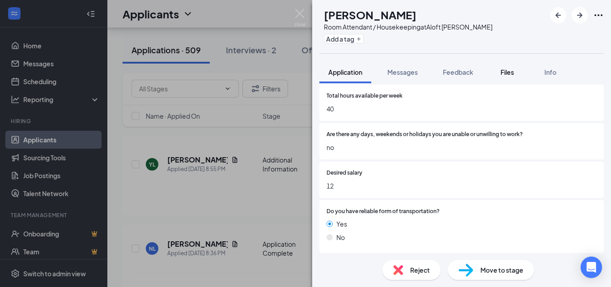
click at [509, 72] on span "Files" at bounding box center [506, 72] width 13 height 8
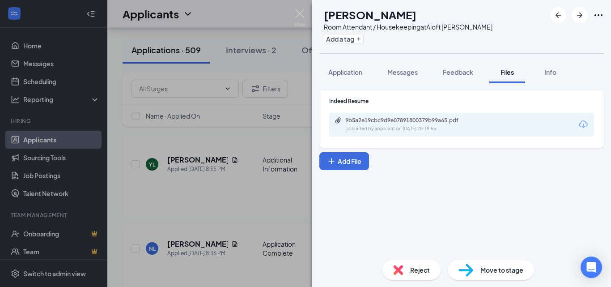
click at [585, 124] on icon "Download" at bounding box center [583, 124] width 11 height 11
click at [339, 75] on span "Application" at bounding box center [345, 72] width 34 height 8
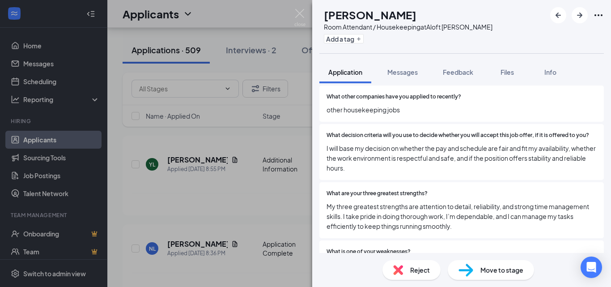
scroll to position [224, 0]
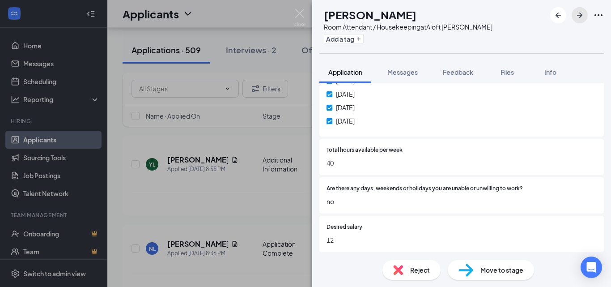
click at [577, 15] on icon "ArrowRight" at bounding box center [579, 15] width 5 height 5
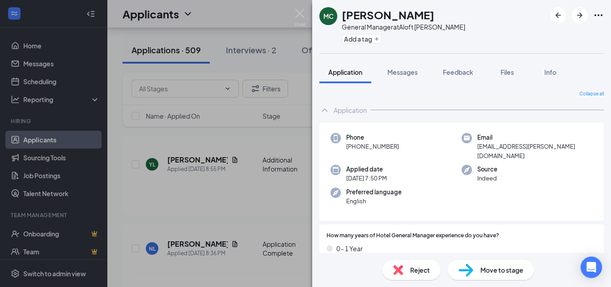
click at [297, 12] on img at bounding box center [299, 17] width 11 height 17
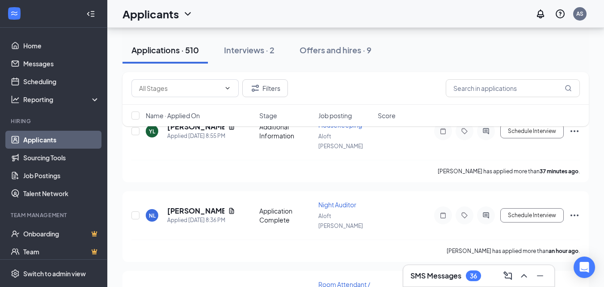
scroll to position [134, 0]
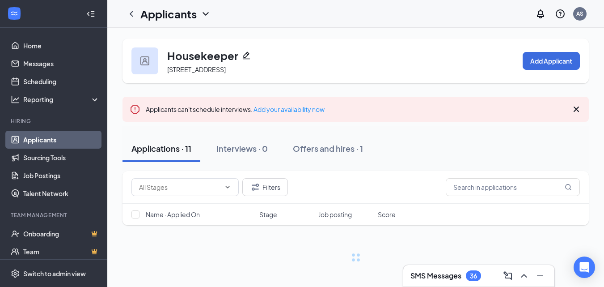
click at [585, 107] on div "Applicants can't schedule interviews. Add your availability now" at bounding box center [356, 109] width 466 height 25
click at [576, 110] on icon "Cross" at bounding box center [576, 108] width 5 height 5
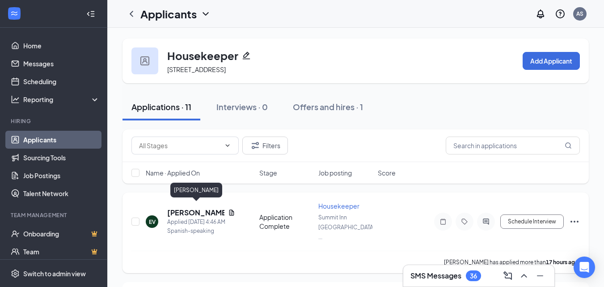
click at [211, 208] on h5 "[PERSON_NAME]" at bounding box center [195, 213] width 57 height 10
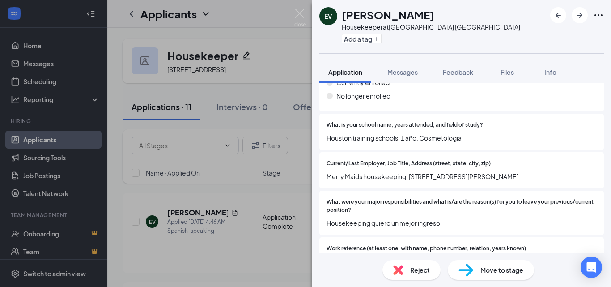
scroll to position [850, 0]
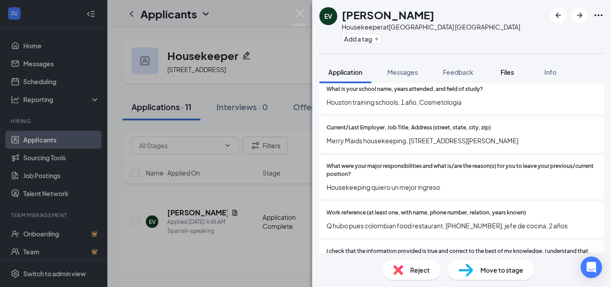
click at [497, 71] on button "Files" at bounding box center [507, 72] width 36 height 22
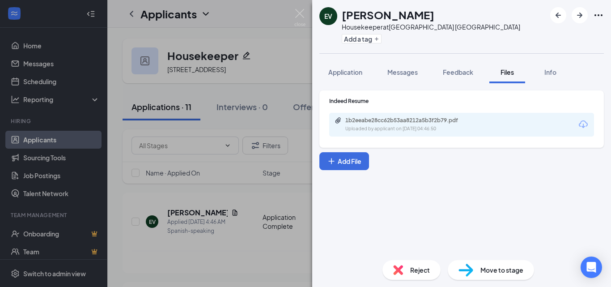
click at [581, 125] on icon "Download" at bounding box center [583, 124] width 11 height 11
click at [360, 74] on span "Application" at bounding box center [345, 72] width 34 height 8
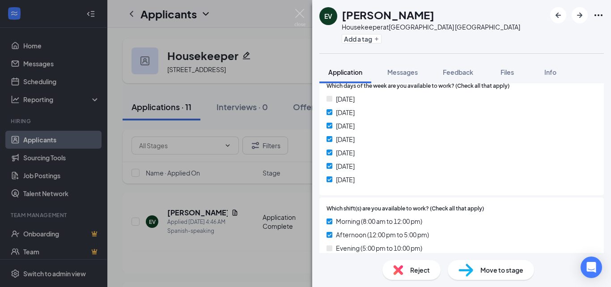
scroll to position [387, 0]
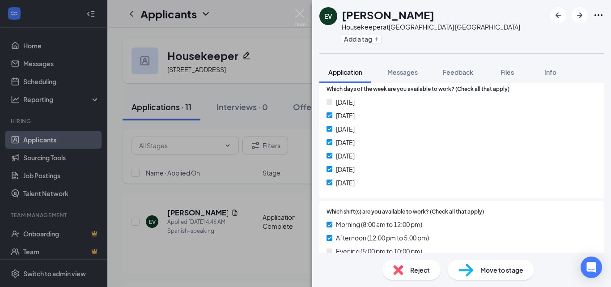
click at [325, 212] on div "Which shift(s) are you available to work? (Check all that apply) Morning (8:00 …" at bounding box center [461, 233] width 284 height 67
click at [575, 16] on icon "ArrowRight" at bounding box center [579, 15] width 11 height 11
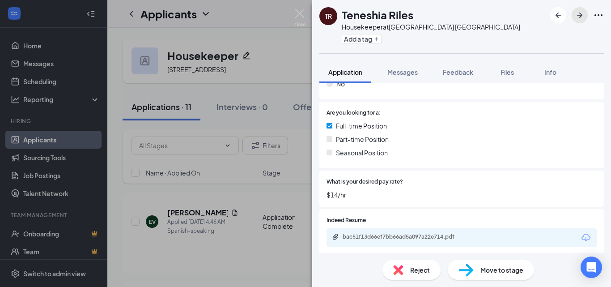
scroll to position [268, 0]
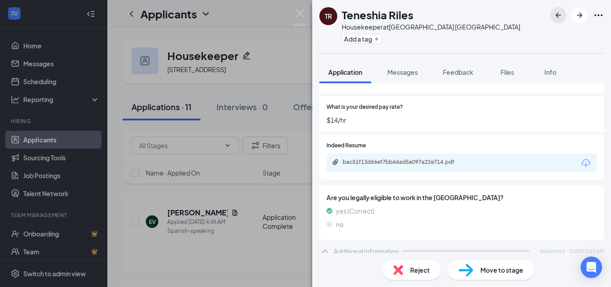
click at [554, 13] on icon "ArrowLeftNew" at bounding box center [558, 15] width 11 height 11
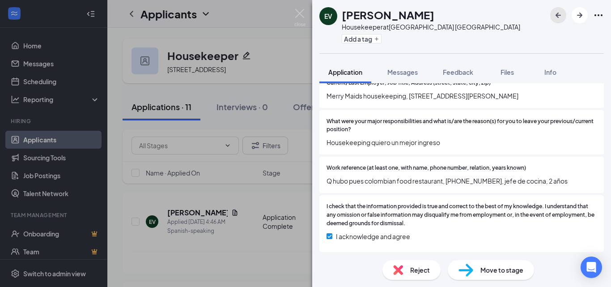
scroll to position [896, 0]
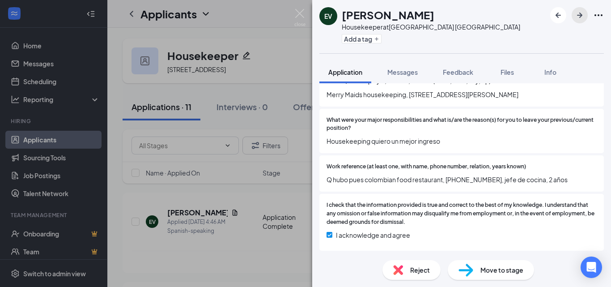
click at [579, 14] on icon "ArrowRight" at bounding box center [579, 15] width 11 height 11
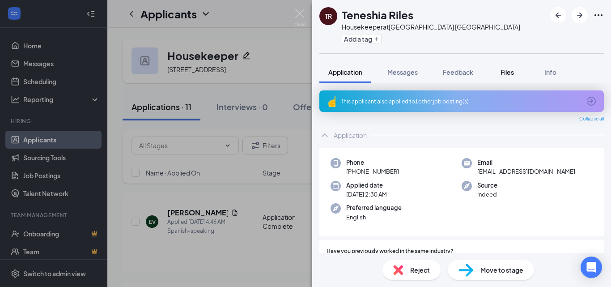
click at [513, 70] on span "Files" at bounding box center [506, 72] width 13 height 8
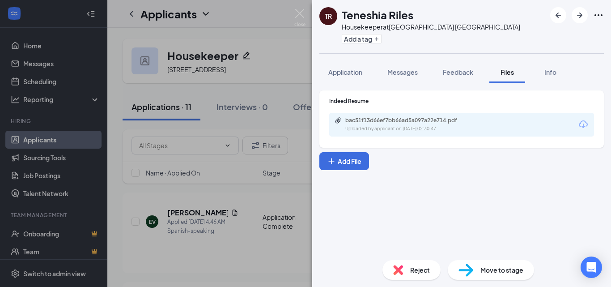
click at [583, 122] on icon "Download" at bounding box center [583, 124] width 11 height 11
drag, startPoint x: 397, startPoint y: 16, endPoint x: 344, endPoint y: 12, distance: 53.3
click at [344, 12] on div "Teneshia Riles" at bounding box center [431, 14] width 178 height 15
click at [339, 71] on span "Application" at bounding box center [345, 72] width 34 height 8
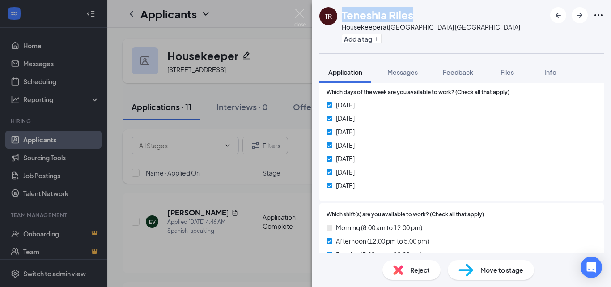
scroll to position [462, 0]
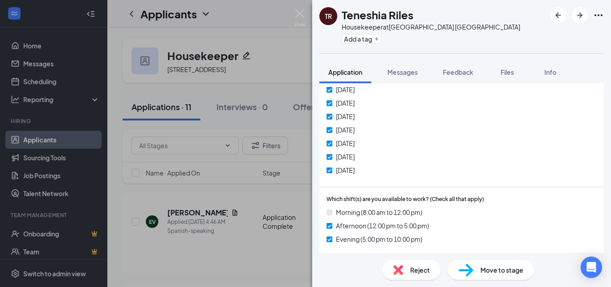
click at [506, 184] on div "Which days of the week are you available to work? (Check all that apply) [DATE]…" at bounding box center [461, 126] width 284 height 120
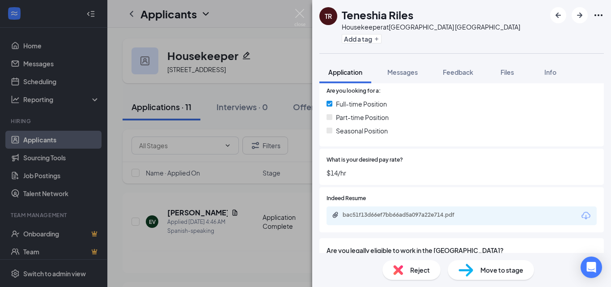
scroll to position [187, 0]
